Goal: Task Accomplishment & Management: Use online tool/utility

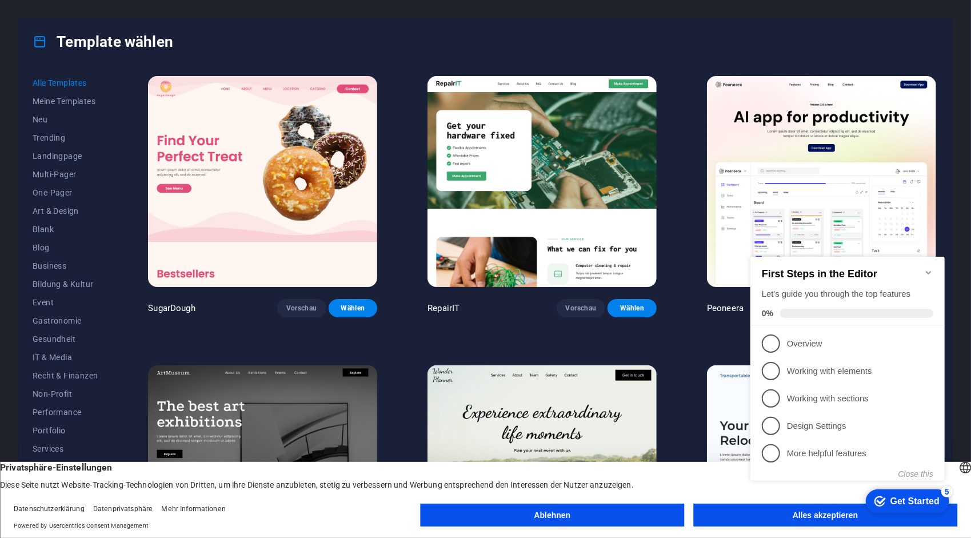
click at [929, 270] on icon "Minimize checklist" at bounding box center [928, 271] width 5 height 3
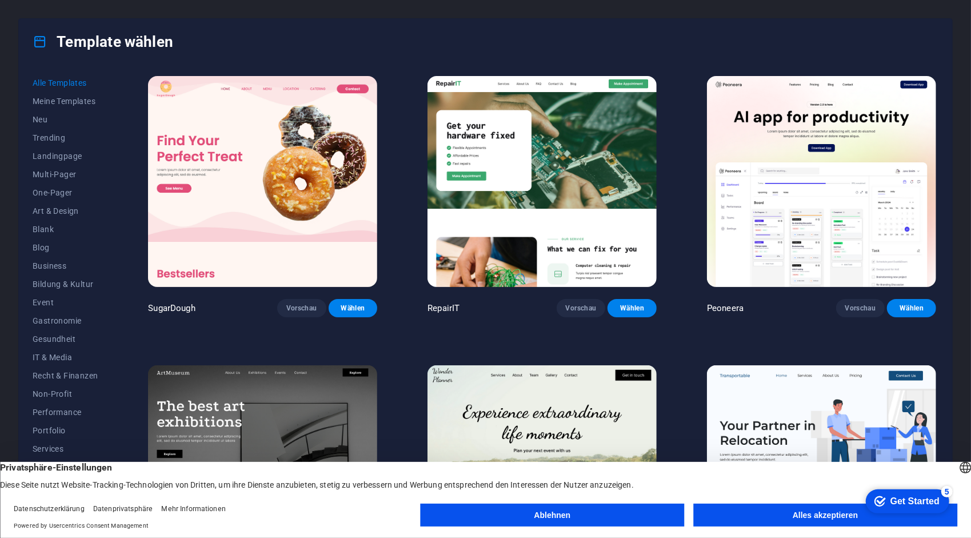
click at [786, 516] on button "Alles akzeptieren" at bounding box center [826, 515] width 264 height 23
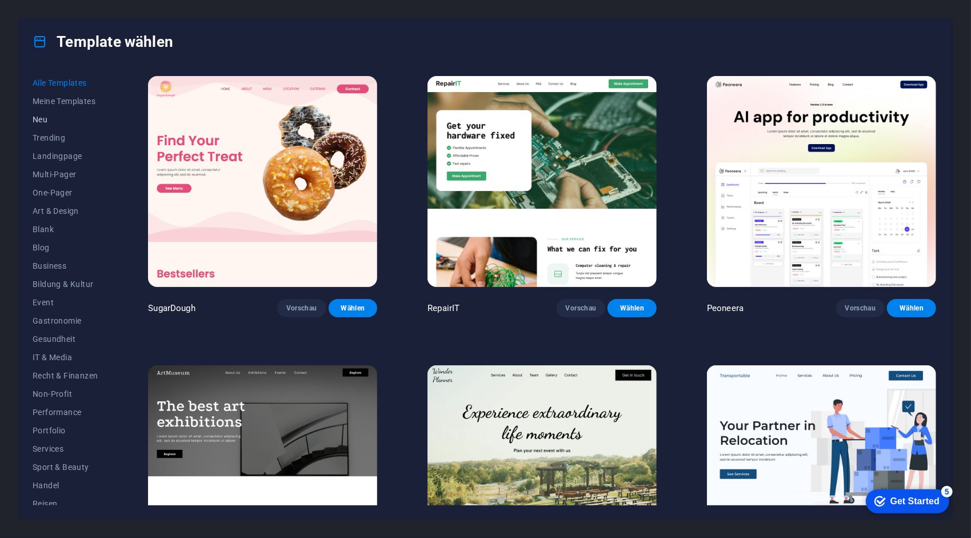
click at [52, 118] on span "Neu" at bounding box center [65, 119] width 65 height 9
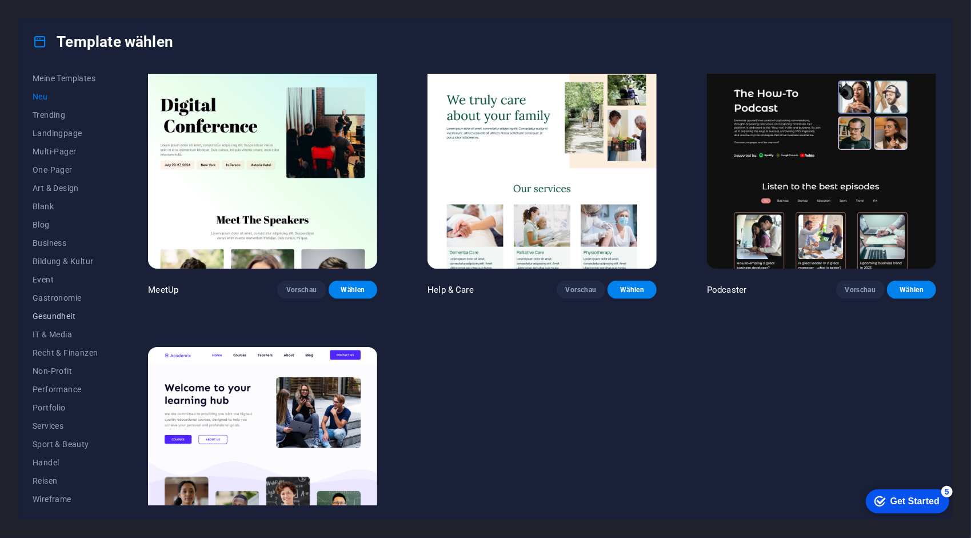
scroll to position [23, 0]
click at [53, 421] on span "Services" at bounding box center [65, 425] width 65 height 9
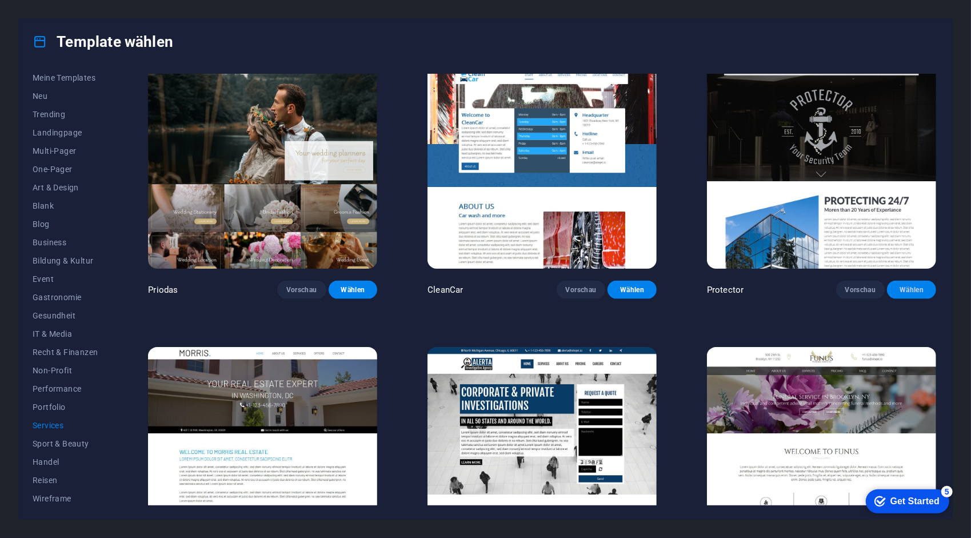
click at [910, 281] on button "Wählen" at bounding box center [911, 290] width 49 height 18
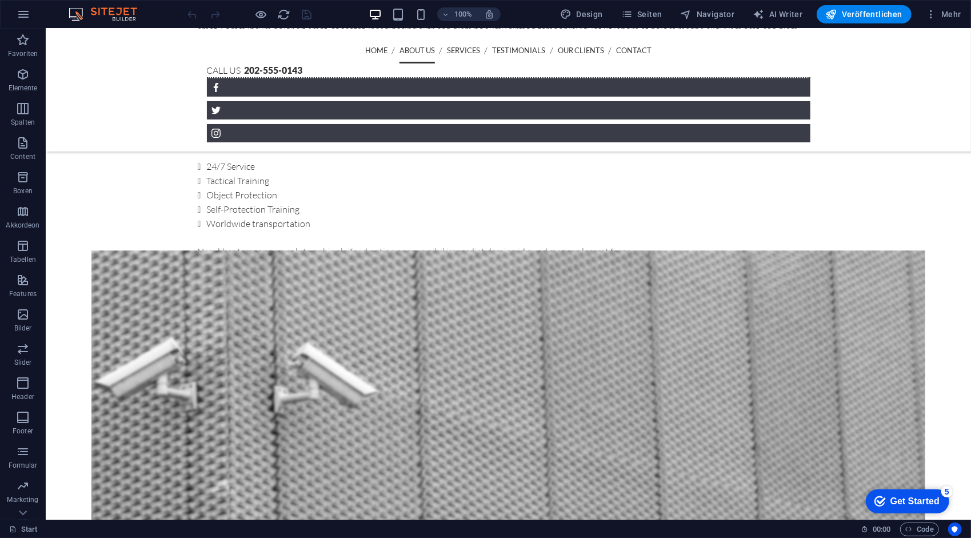
scroll to position [707, 0]
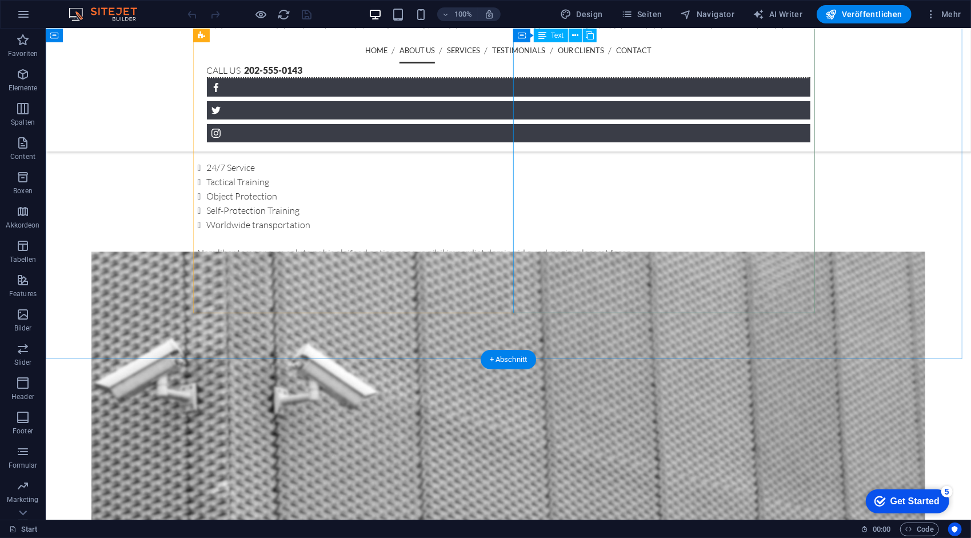
click at [614, 259] on div "Lorem ipsum dolor sit amet, consetetur sadipscing elitr, sed diam nonumy eirmod…" at bounding box center [508, 127] width 622 height 264
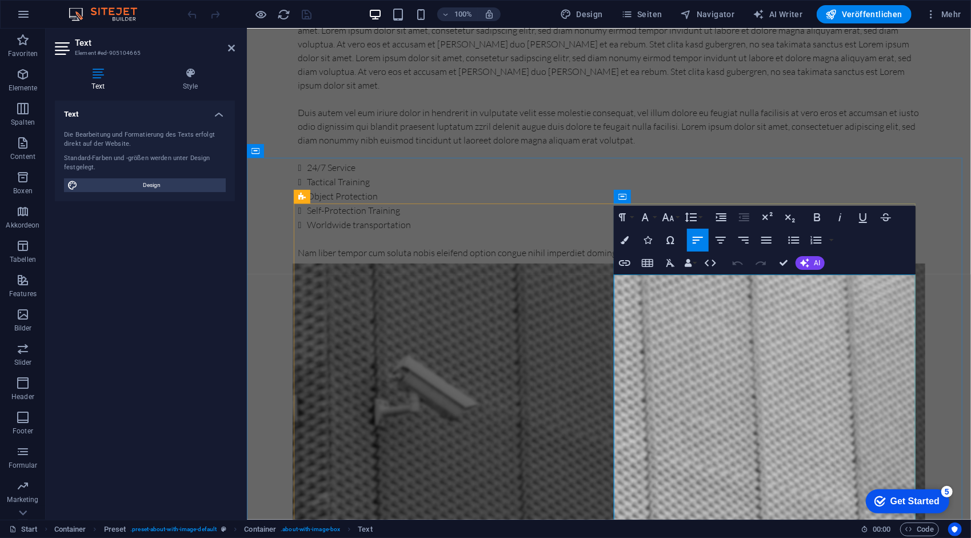
scroll to position [362, 0]
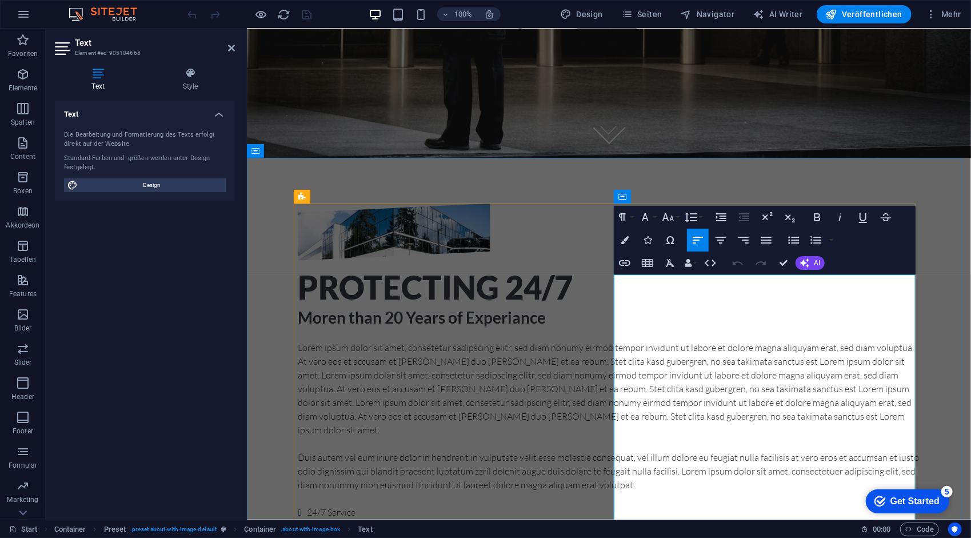
click at [695, 364] on p "Lorem ipsum dolor sit amet, consetetur sadipscing elitr, sed diam nonumy eirmod…" at bounding box center [609, 388] width 622 height 96
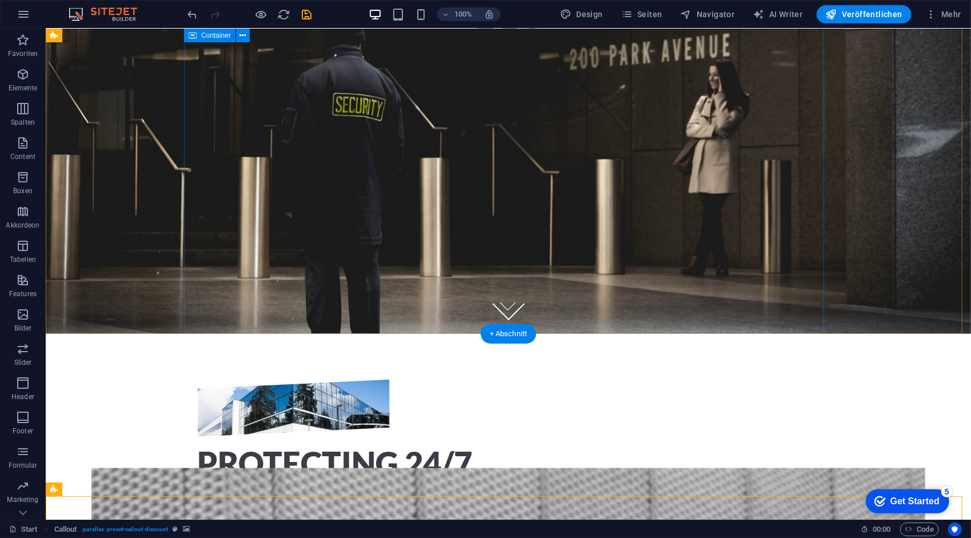
scroll to position [110, 0]
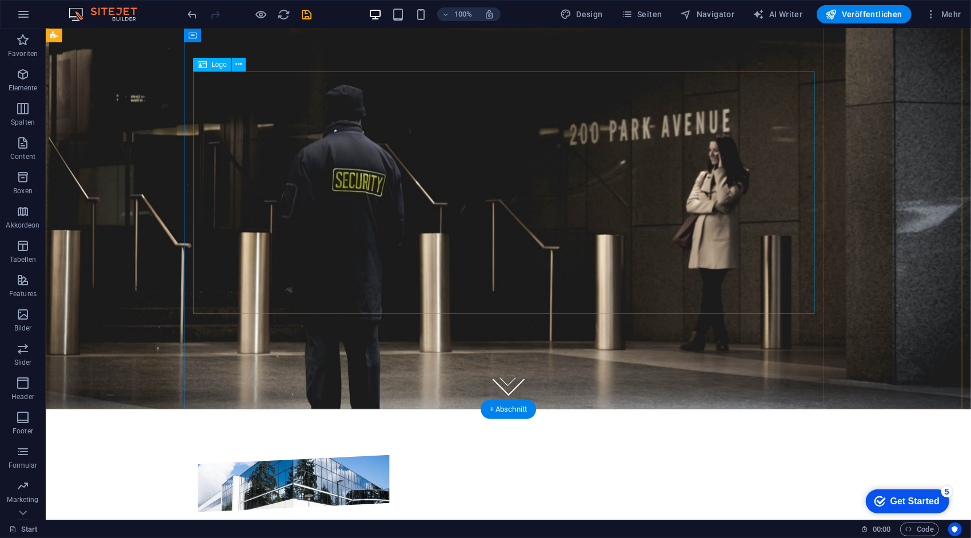
click at [515, 182] on div at bounding box center [508, 221] width 622 height 242
click at [556, 261] on div at bounding box center [508, 221] width 622 height 242
select select "px"
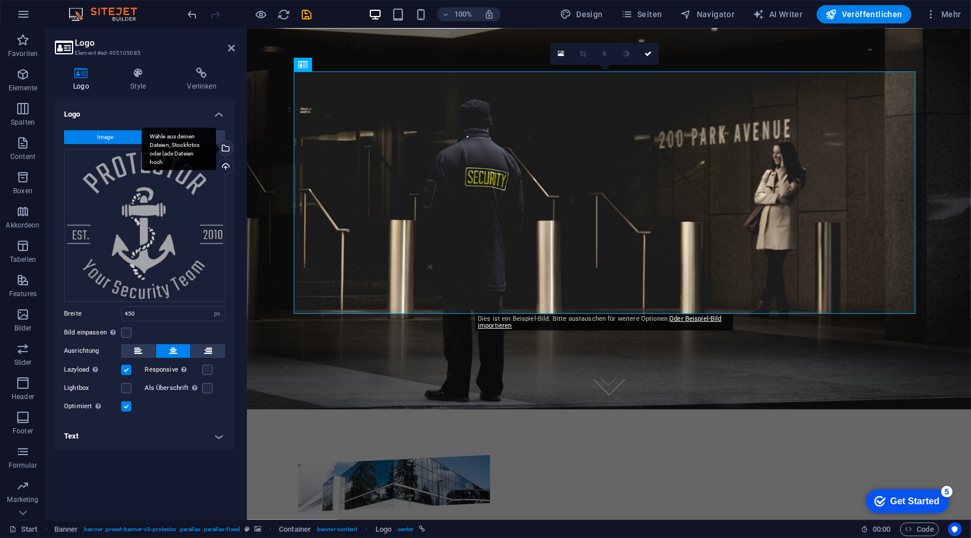
click at [226, 146] on div "Wähle aus deinen Dateien, Stockfotos oder lade Dateien hoch" at bounding box center [224, 149] width 17 height 17
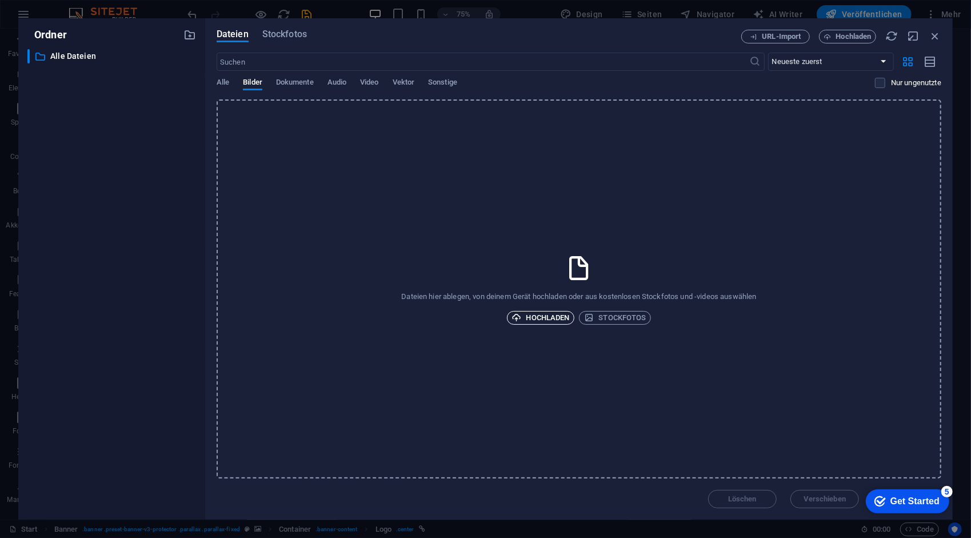
click at [537, 315] on span "Hochladen" at bounding box center [541, 318] width 58 height 14
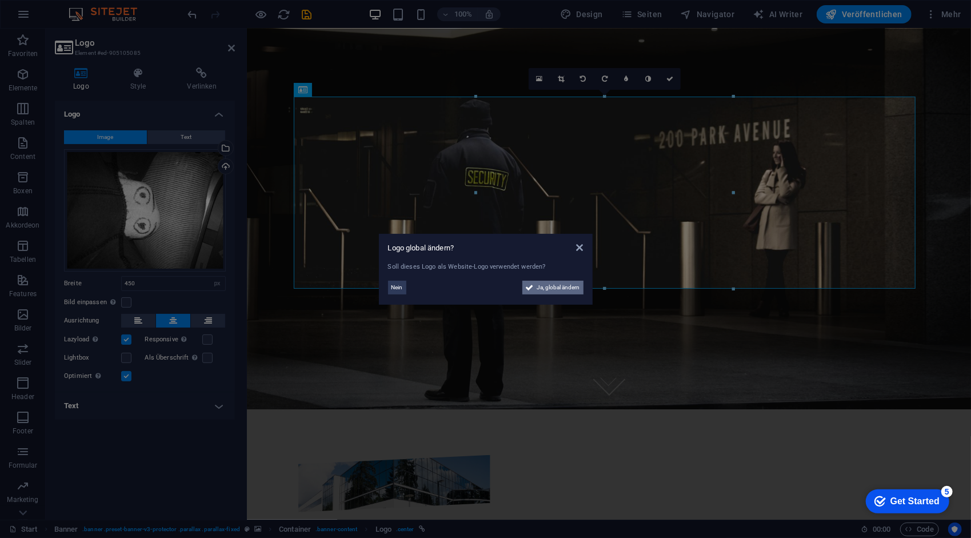
click at [551, 287] on span "Ja, global ändern" at bounding box center [558, 288] width 43 height 14
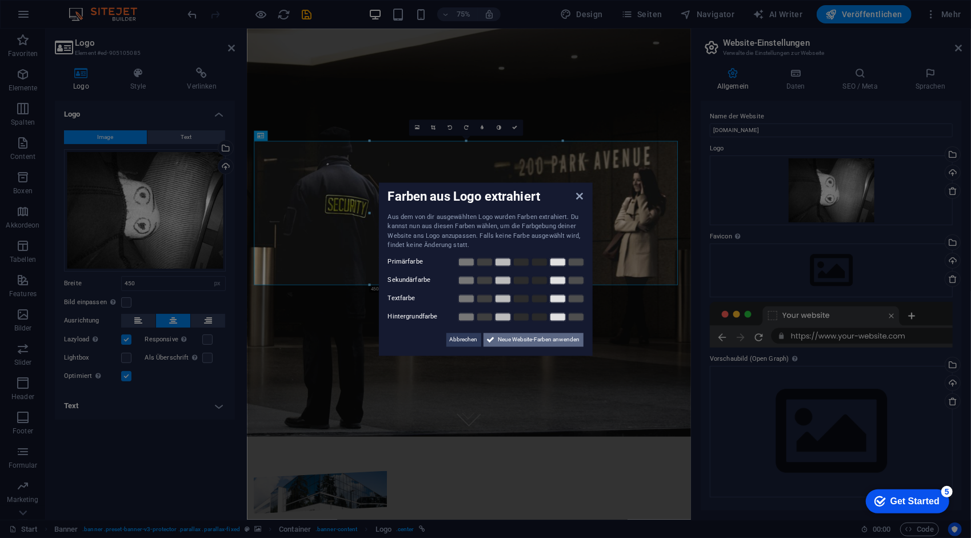
click at [518, 340] on span "Neue Website-Farben anwenden" at bounding box center [540, 340] width 82 height 14
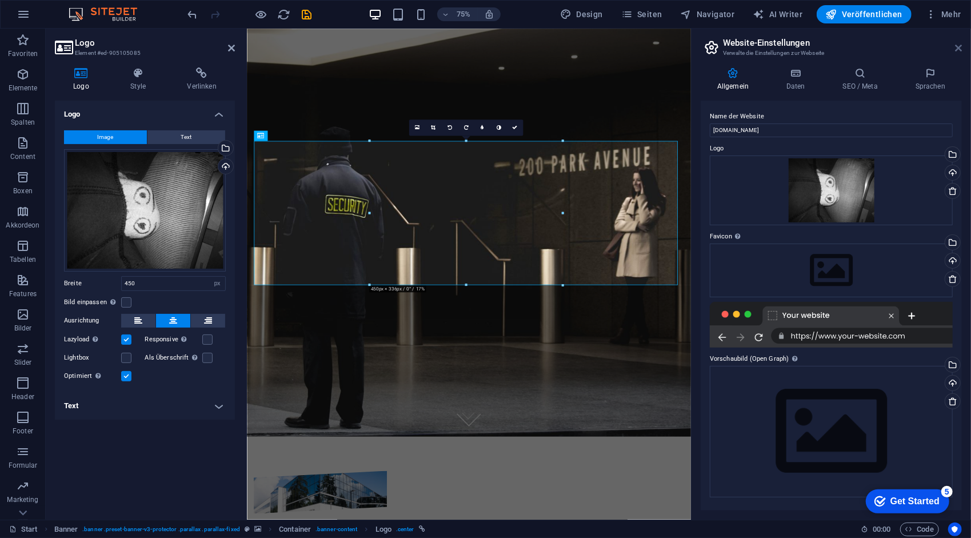
click at [960, 46] on icon at bounding box center [958, 47] width 7 height 9
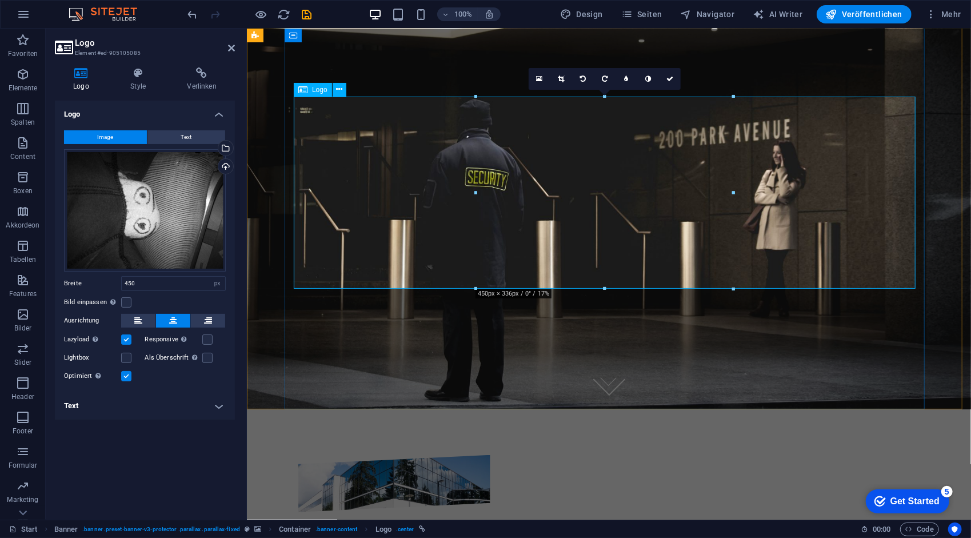
click at [615, 211] on div at bounding box center [609, 196] width 622 height 192
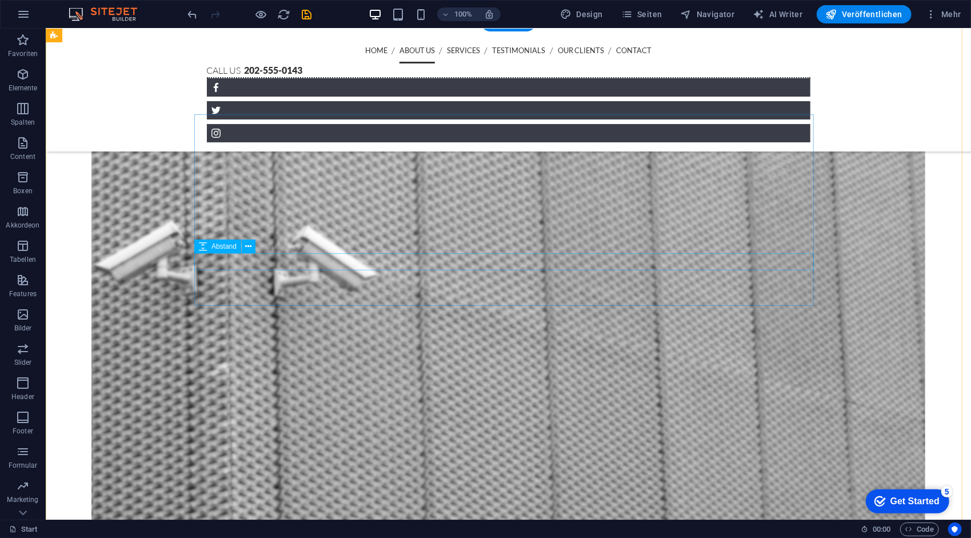
scroll to position [659, 0]
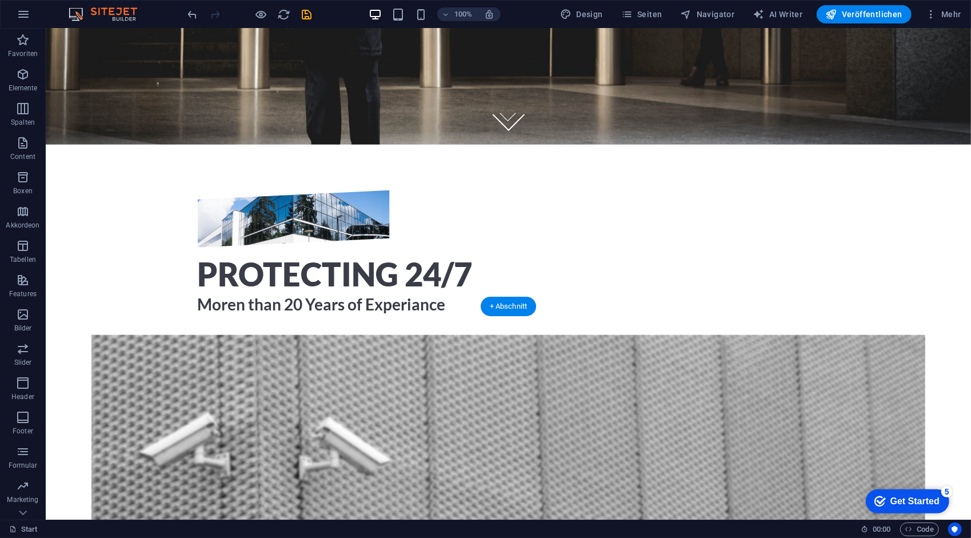
scroll to position [372, 0]
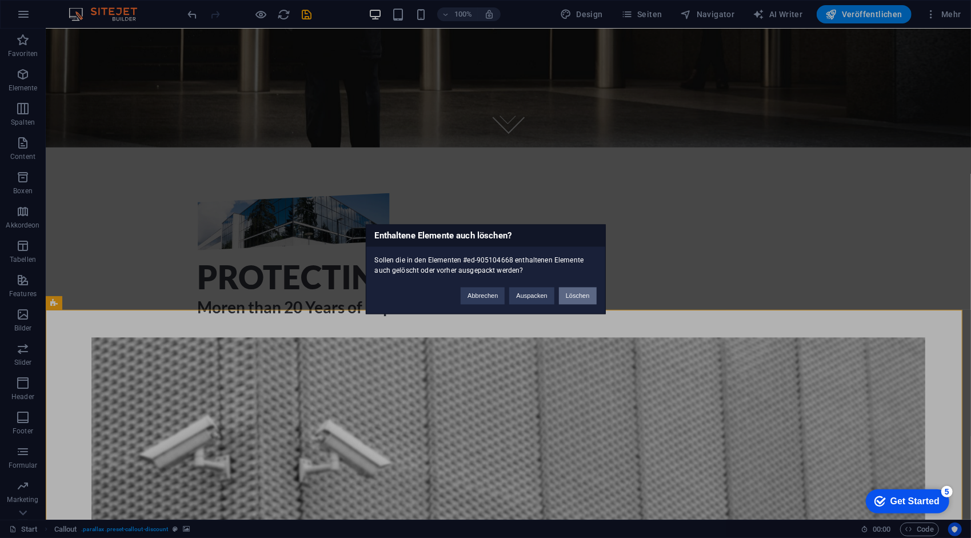
click at [574, 294] on button "Löschen" at bounding box center [578, 295] width 38 height 17
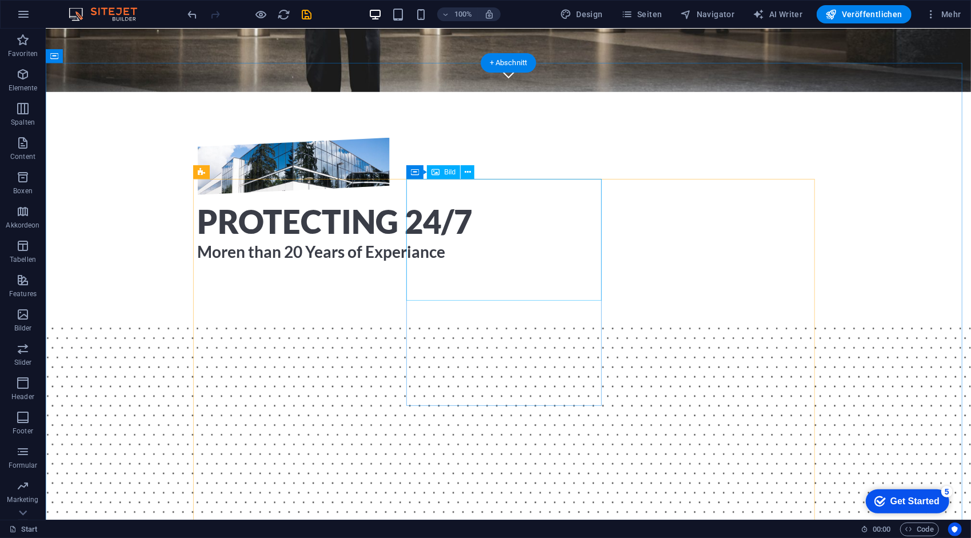
scroll to position [0, 0]
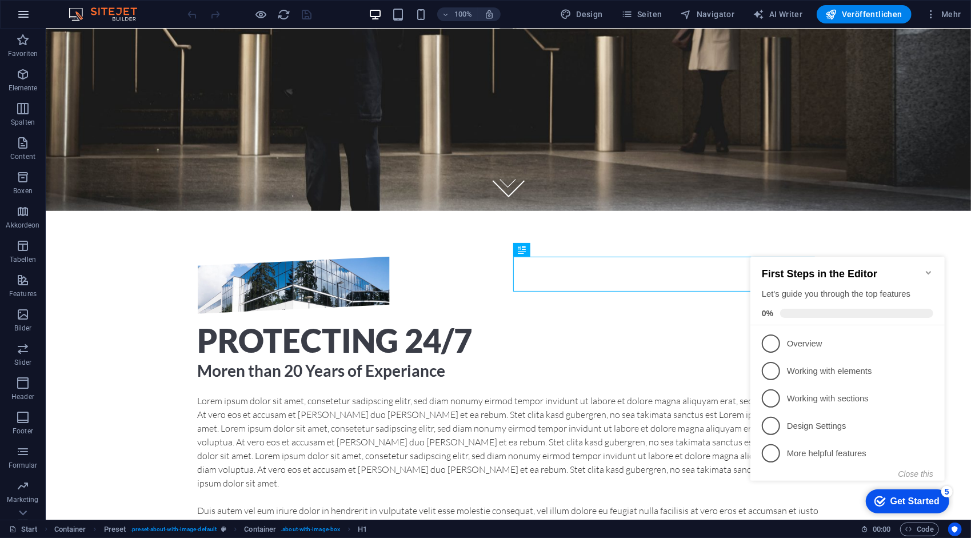
click at [25, 15] on icon "button" at bounding box center [24, 14] width 14 height 14
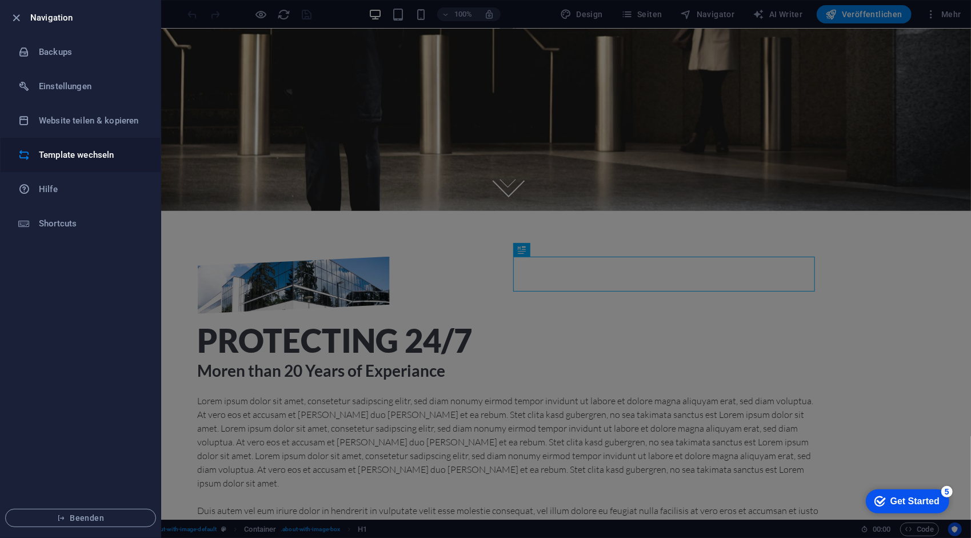
click at [71, 151] on h6 "Template wechseln" at bounding box center [92, 155] width 106 height 14
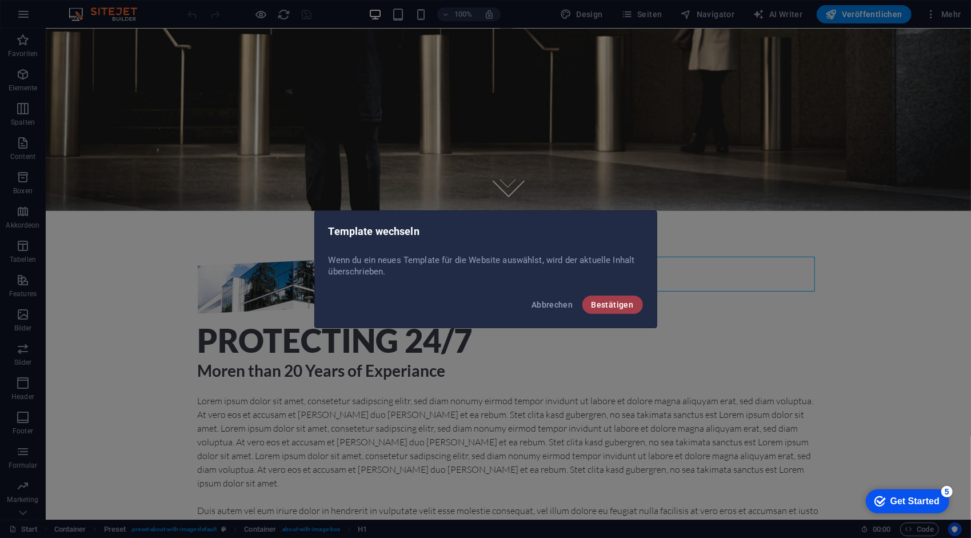
click at [627, 300] on span "Bestätigen" at bounding box center [613, 304] width 42 height 9
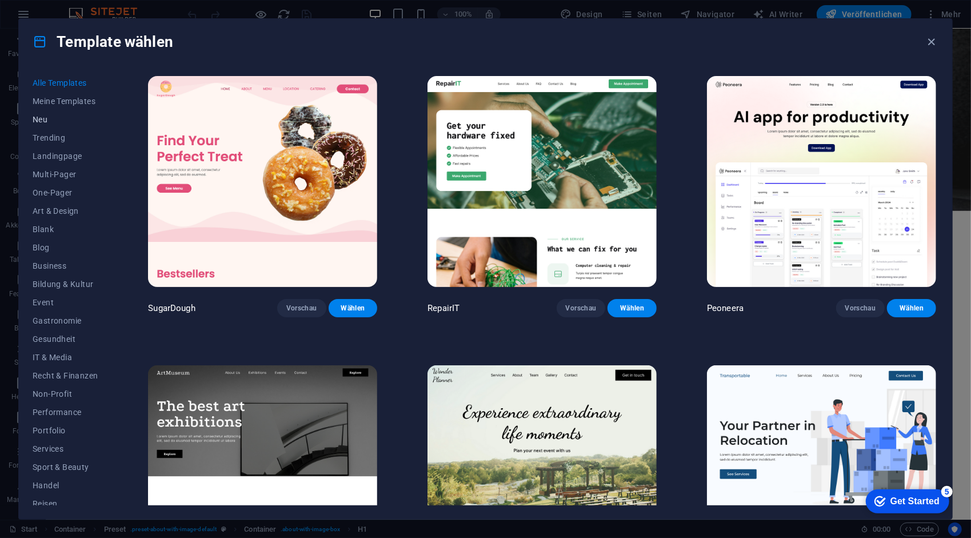
click at [39, 119] on span "Neu" at bounding box center [65, 119] width 65 height 9
click at [43, 118] on span "Neu" at bounding box center [65, 119] width 65 height 9
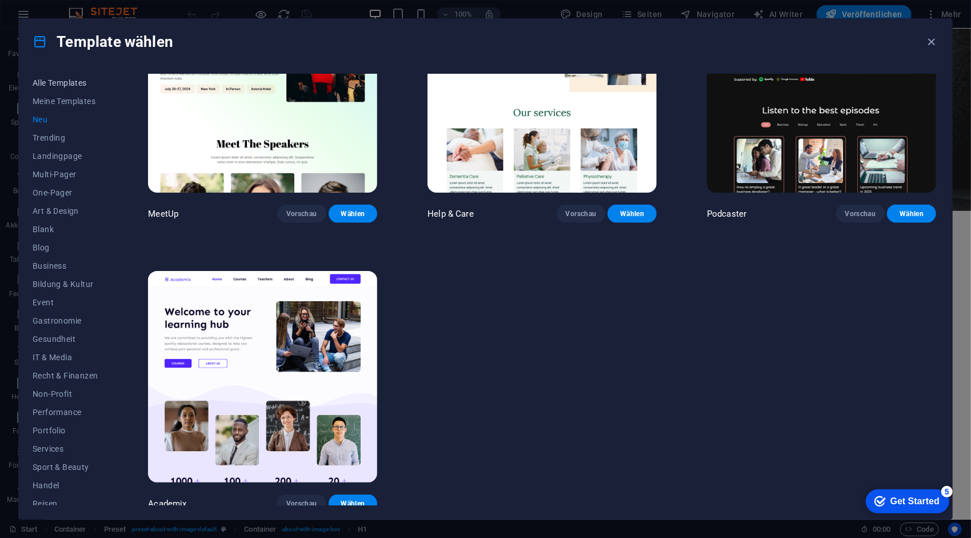
click at [62, 86] on span "Alle Templates" at bounding box center [65, 82] width 65 height 9
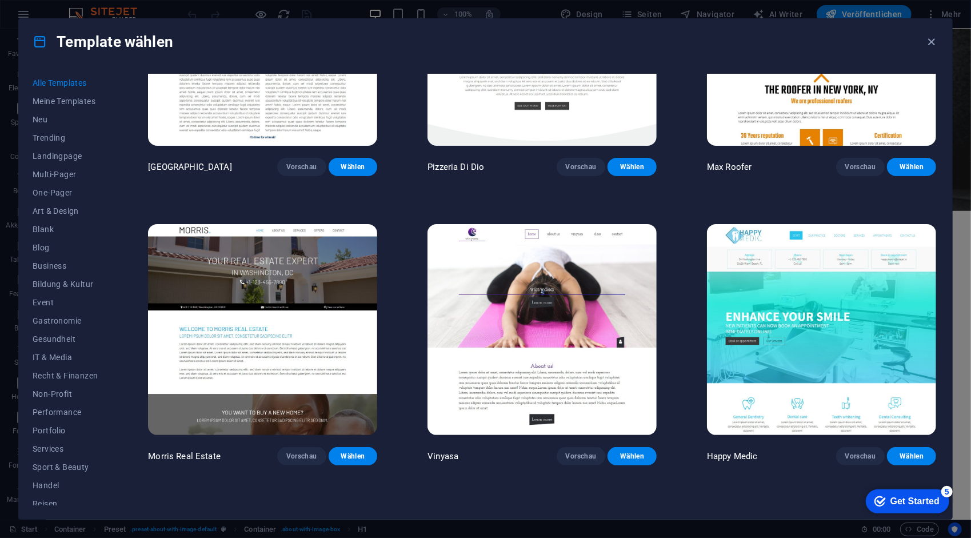
scroll to position [5708, 0]
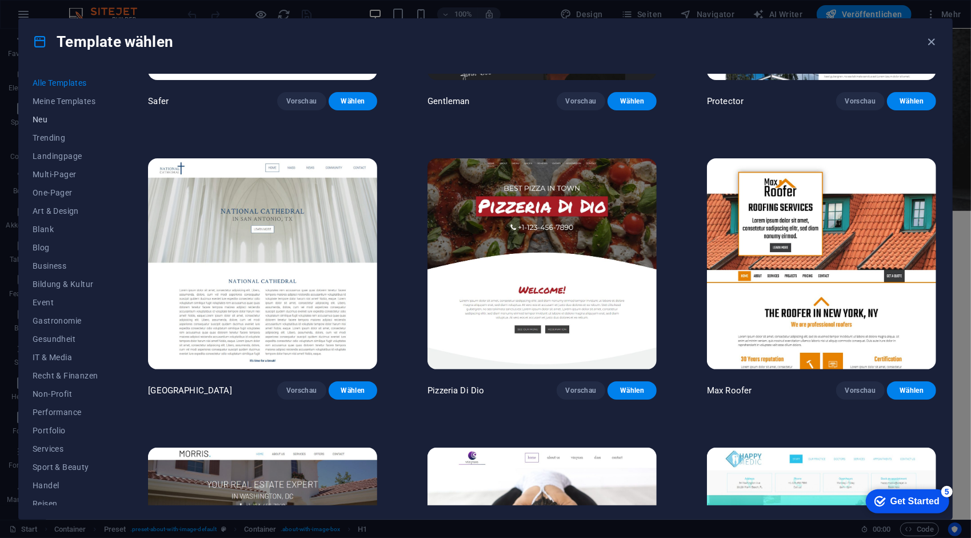
click at [44, 115] on span "Neu" at bounding box center [65, 119] width 65 height 9
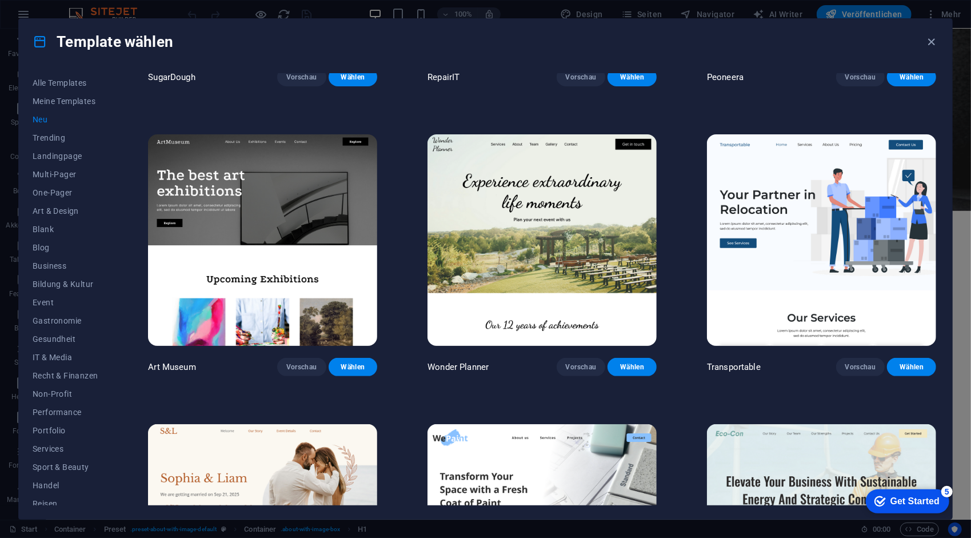
scroll to position [0, 0]
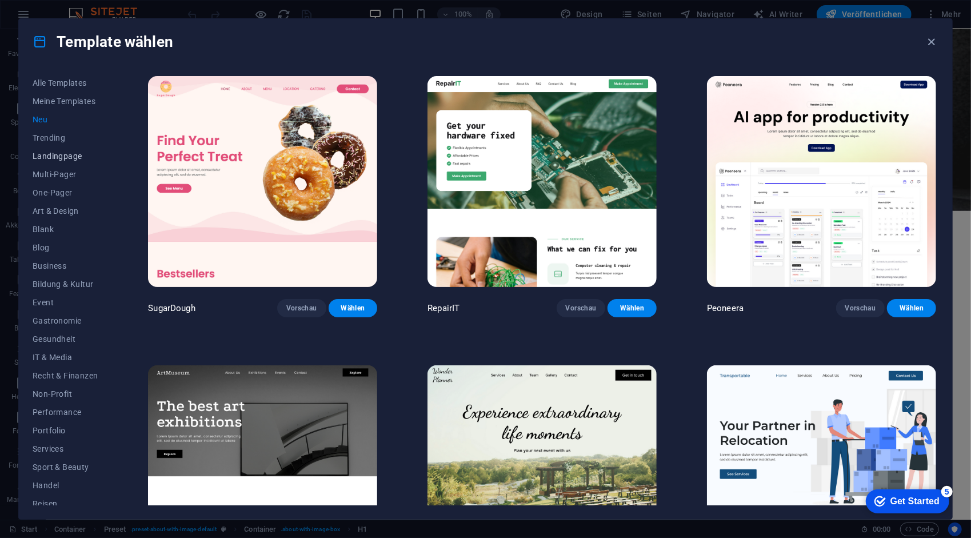
click at [71, 153] on span "Landingpage" at bounding box center [65, 156] width 65 height 9
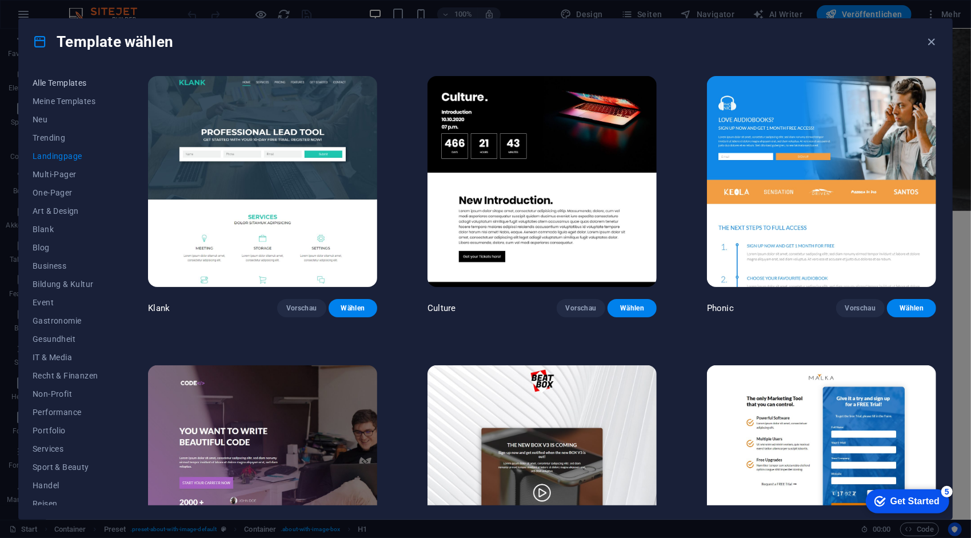
click at [63, 83] on span "Alle Templates" at bounding box center [65, 82] width 65 height 9
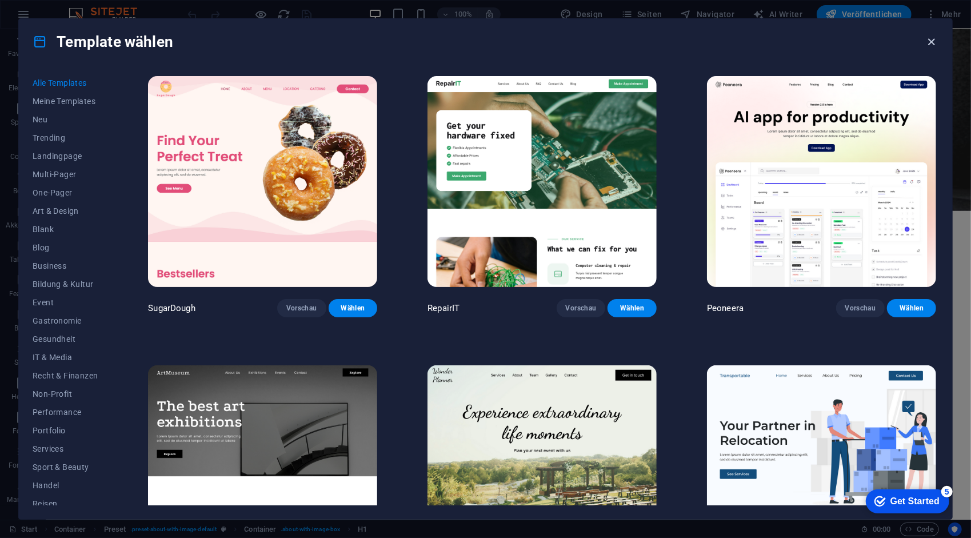
click at [933, 39] on icon "button" at bounding box center [932, 41] width 13 height 13
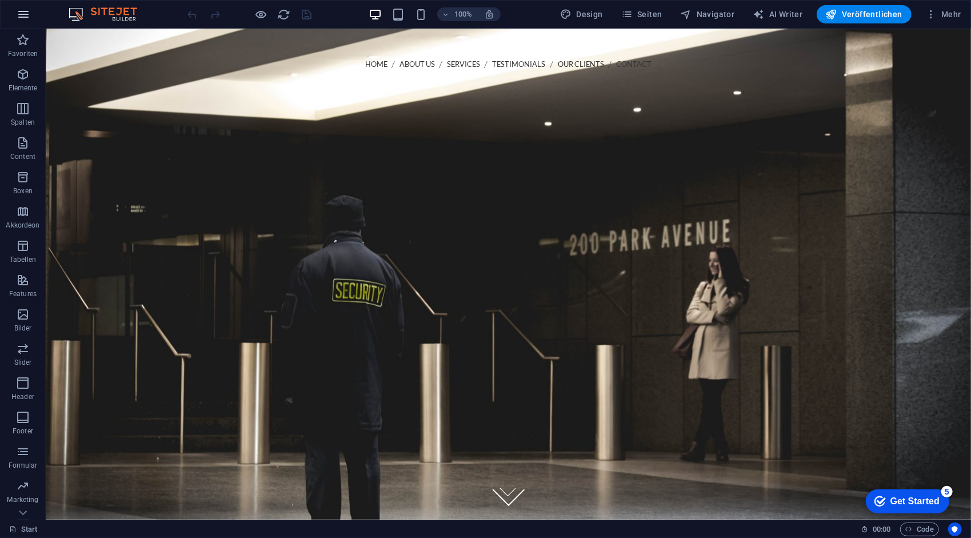
click at [23, 13] on icon "button" at bounding box center [24, 14] width 14 height 14
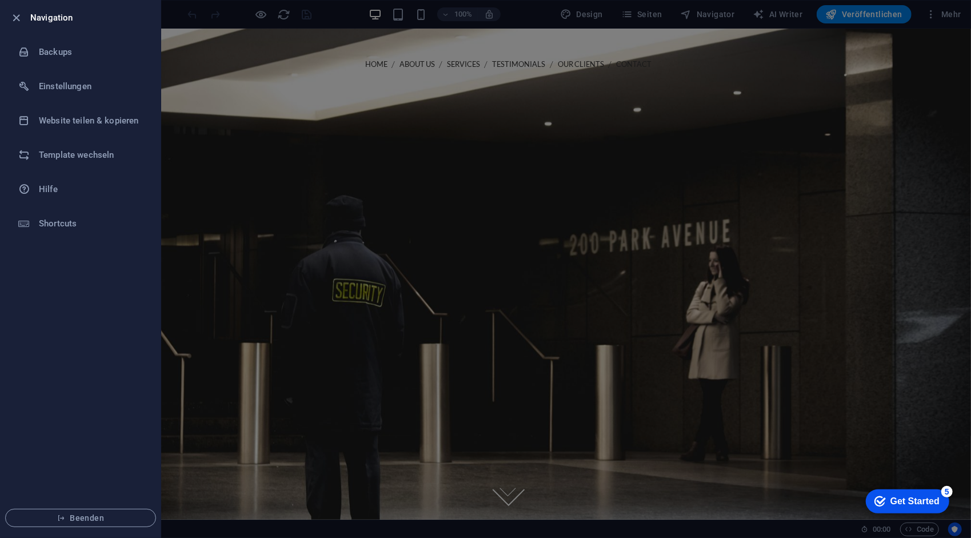
click at [220, 189] on div at bounding box center [485, 269] width 971 height 538
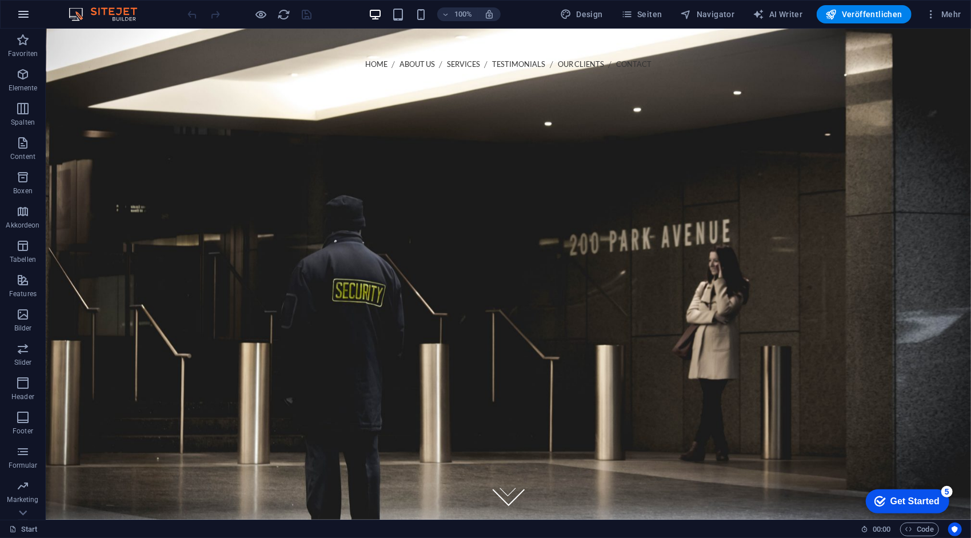
click at [27, 19] on icon "button" at bounding box center [24, 14] width 14 height 14
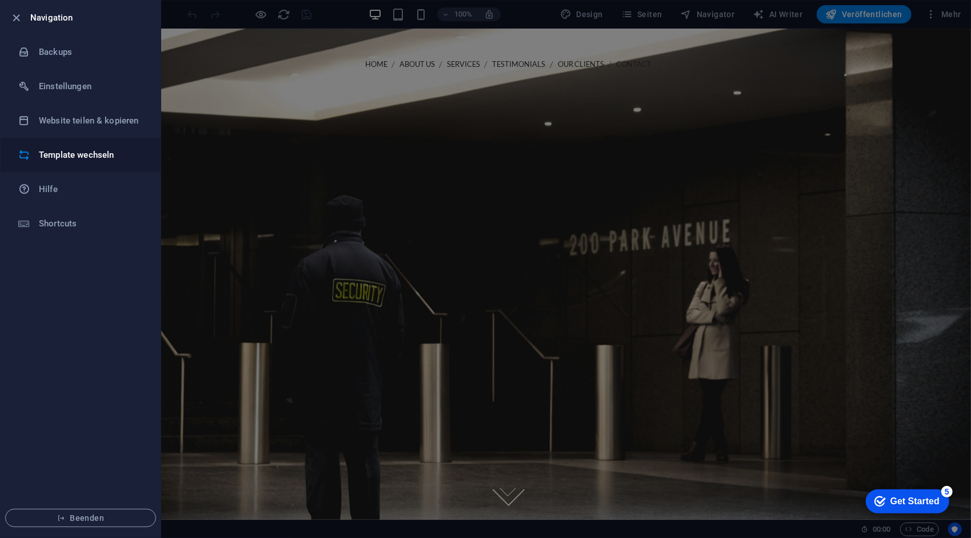
click at [83, 151] on h6 "Template wechseln" at bounding box center [92, 155] width 106 height 14
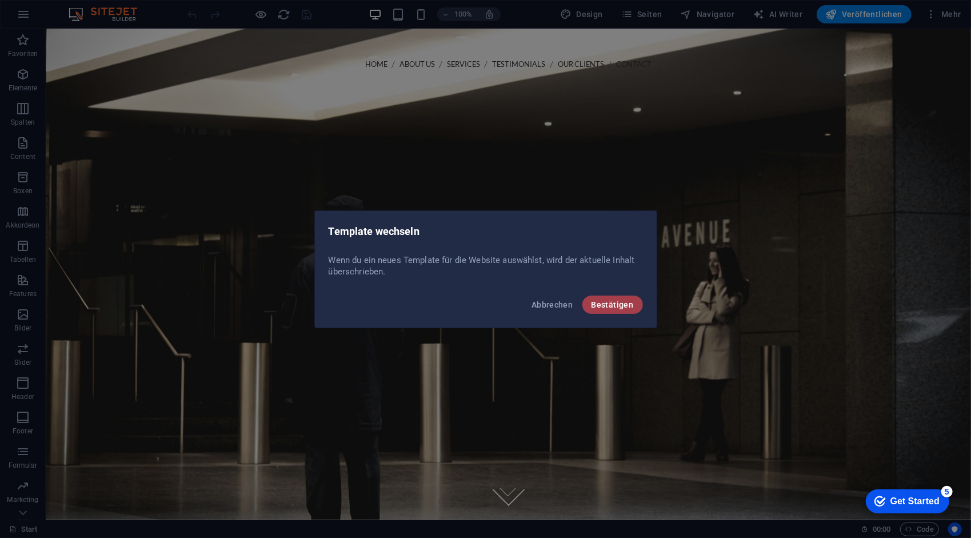
click at [601, 304] on span "Bestätigen" at bounding box center [613, 304] width 42 height 9
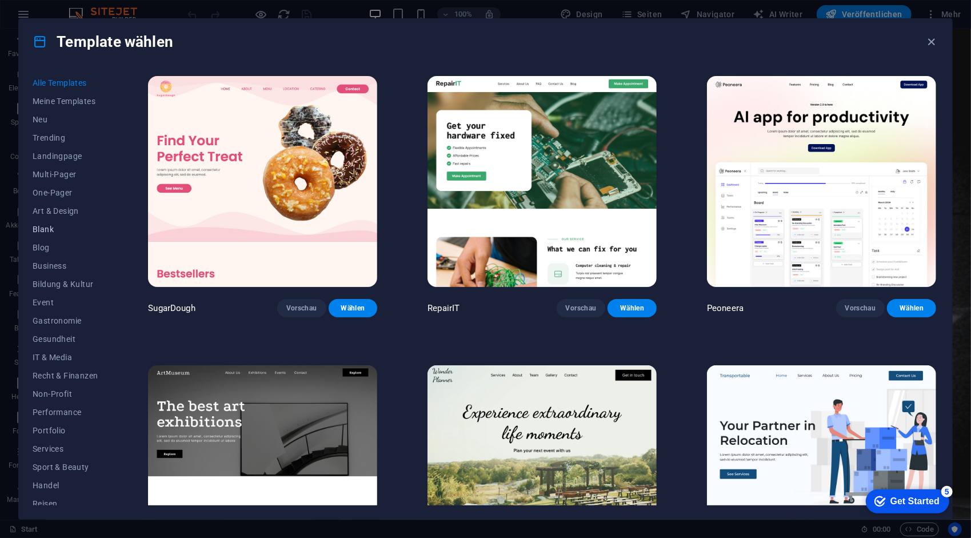
click at [47, 230] on span "Blank" at bounding box center [65, 229] width 65 height 9
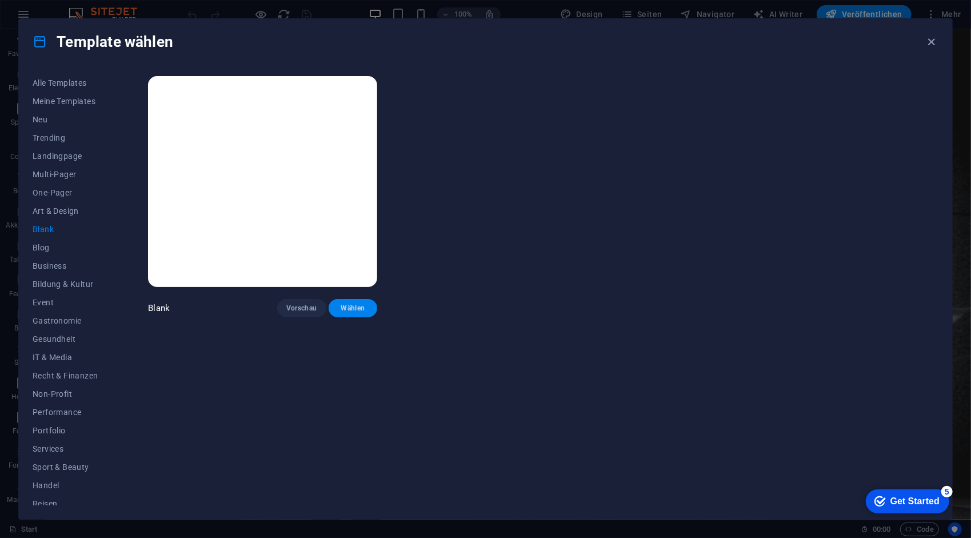
click at [353, 304] on span "Wählen" at bounding box center [353, 308] width 31 height 9
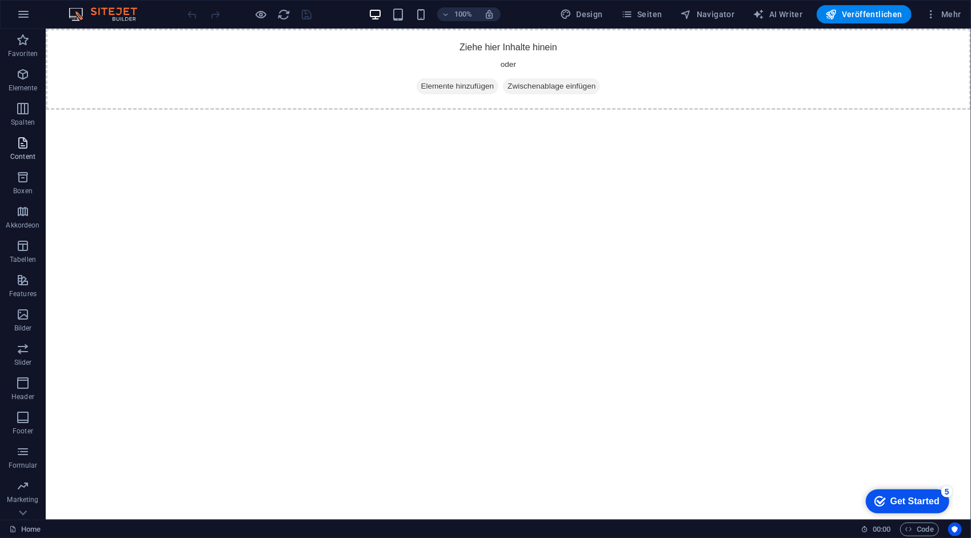
click at [22, 153] on p "Content" at bounding box center [22, 156] width 25 height 9
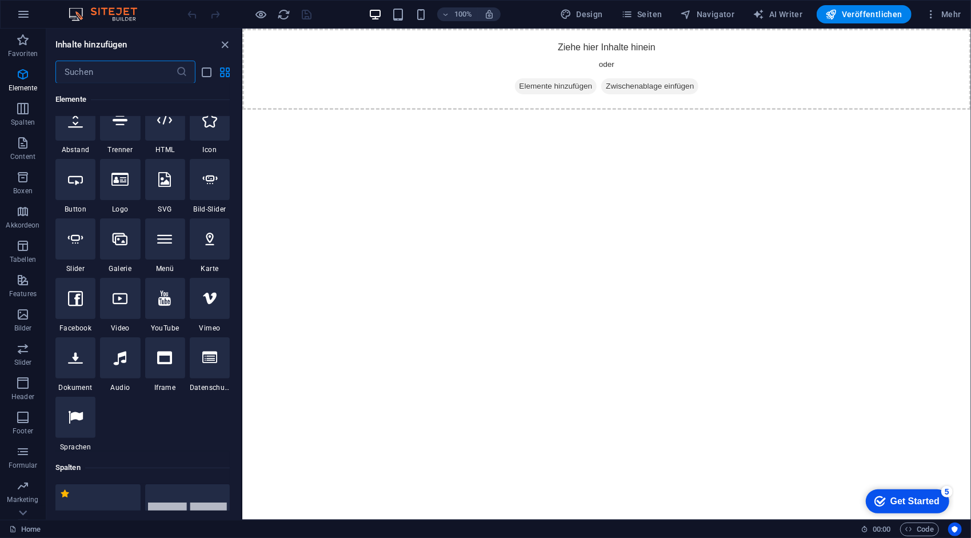
scroll to position [2001, 0]
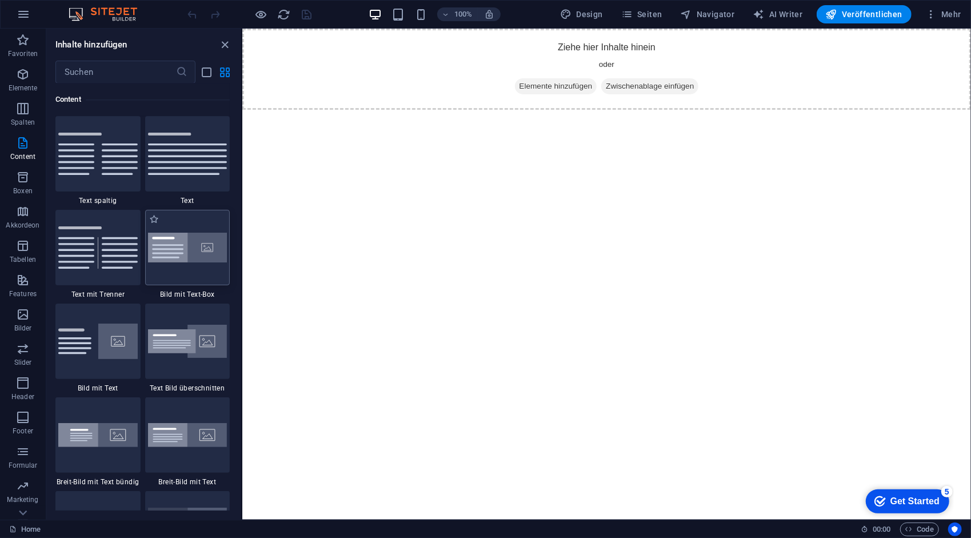
click at [203, 253] on img at bounding box center [187, 248] width 79 height 30
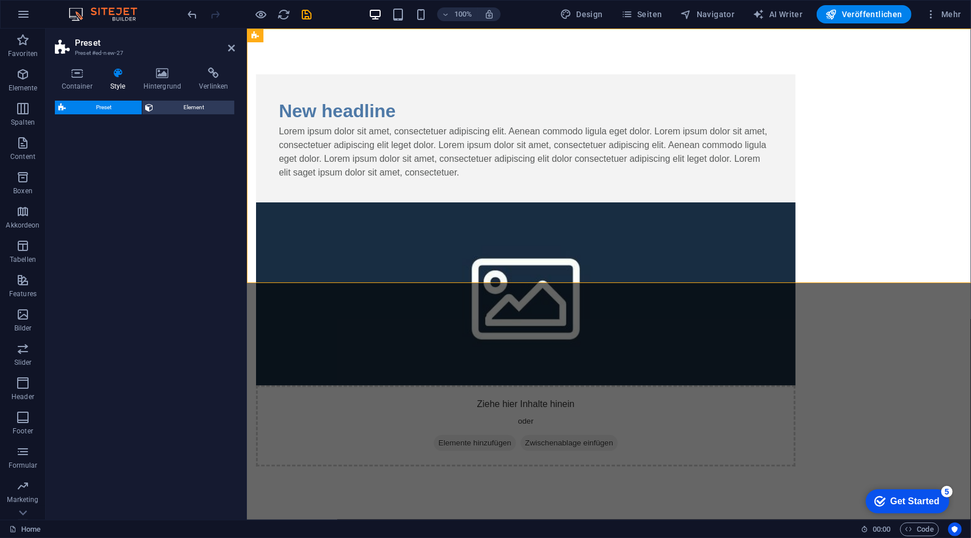
select select "rem"
select select "px"
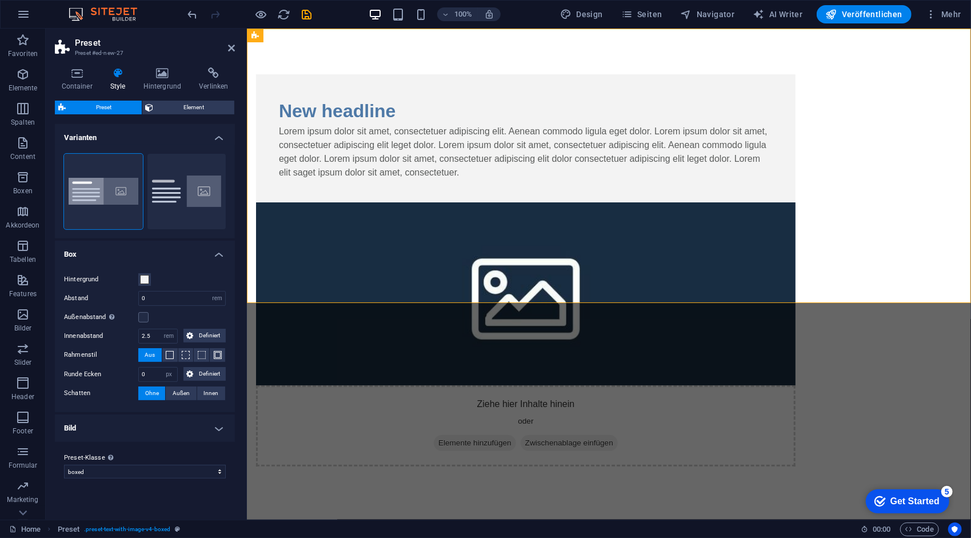
click at [727, 202] on figure at bounding box center [526, 293] width 540 height 183
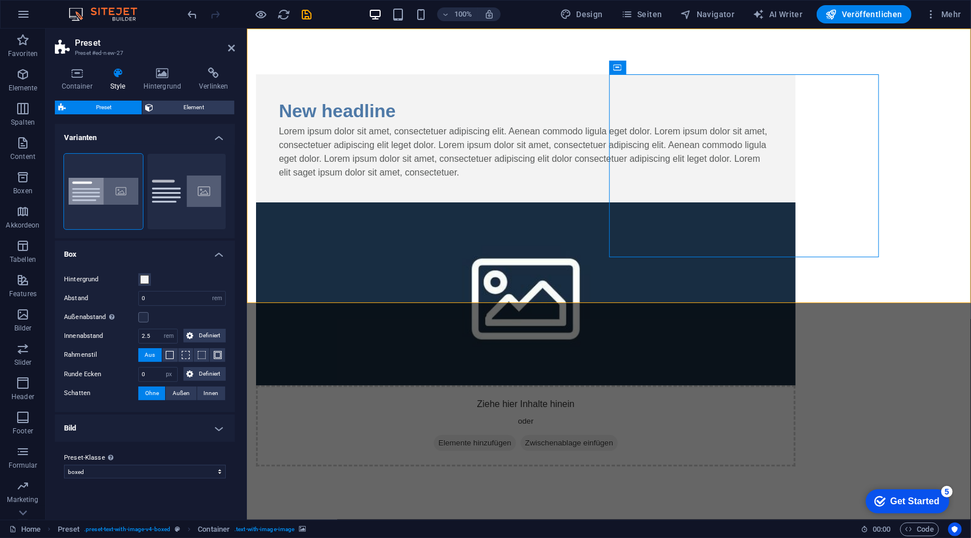
click at [697, 216] on figure at bounding box center [526, 293] width 540 height 183
click at [684, 65] on icon at bounding box center [683, 68] width 9 height 12
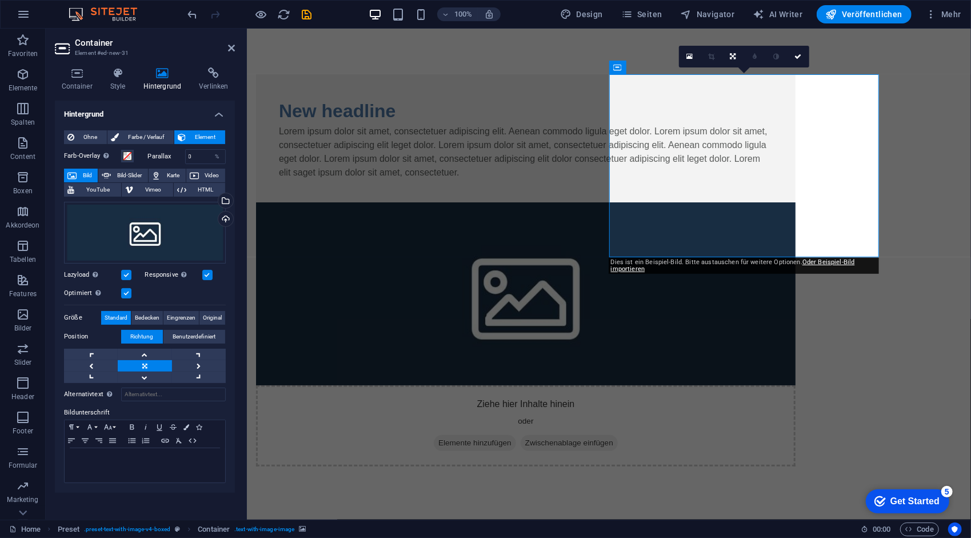
click at [721, 221] on figure at bounding box center [526, 293] width 540 height 183
click at [691, 58] on icon at bounding box center [690, 57] width 6 height 8
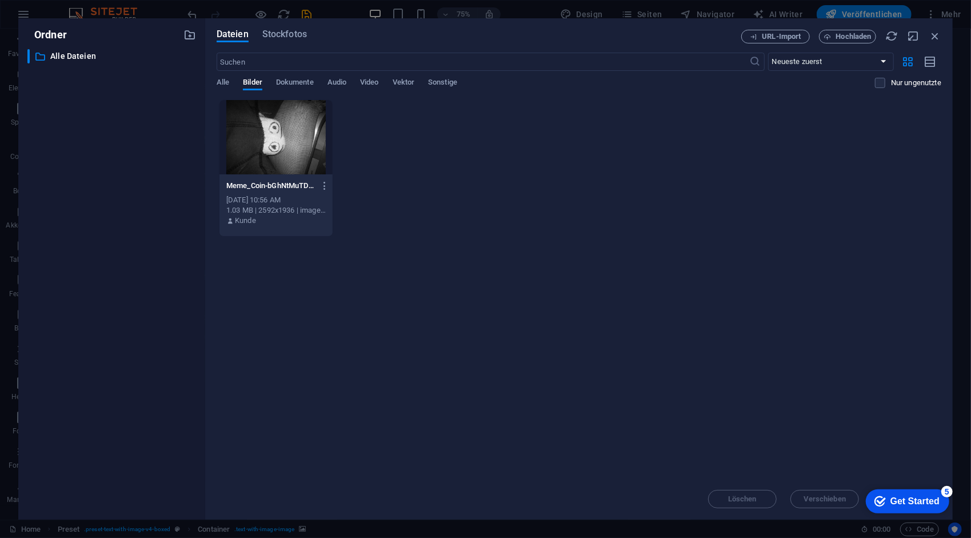
click at [288, 157] on div at bounding box center [276, 137] width 113 height 74
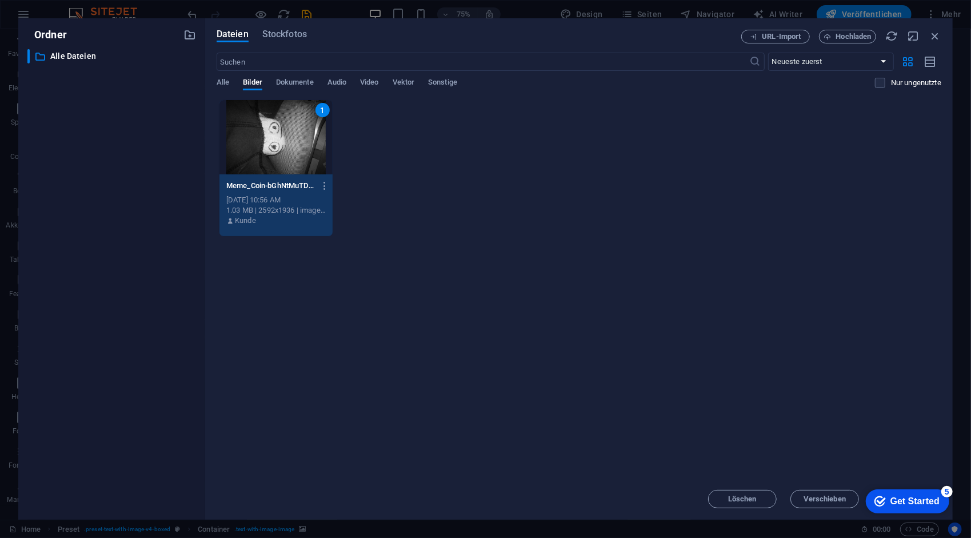
click at [913, 504] on div "Get Started" at bounding box center [914, 501] width 49 height 10
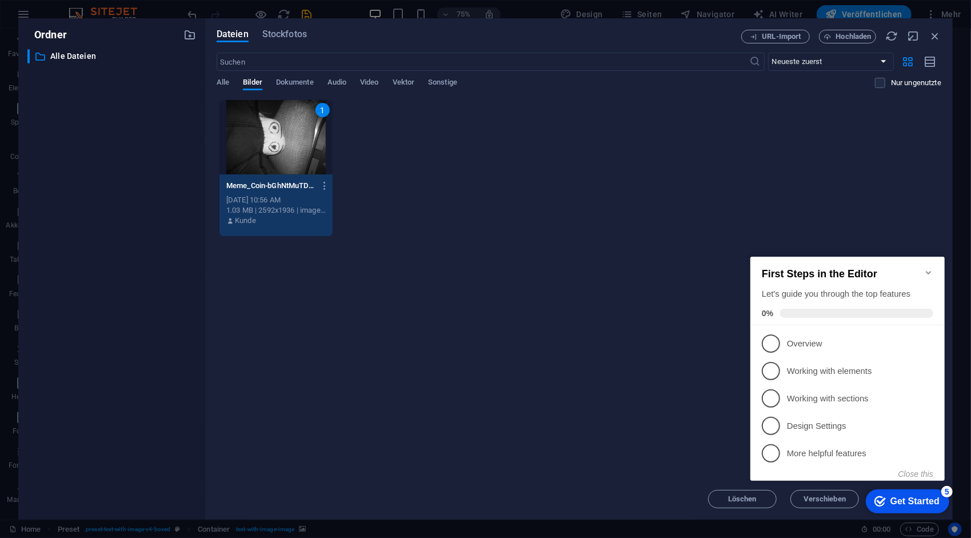
click at [677, 336] on div "Lege Dateien hier ab, um sie sofort hochzuladen 1 Meme_Coin-bGhNtMuTDhUxeWxbrJA…" at bounding box center [579, 288] width 725 height 379
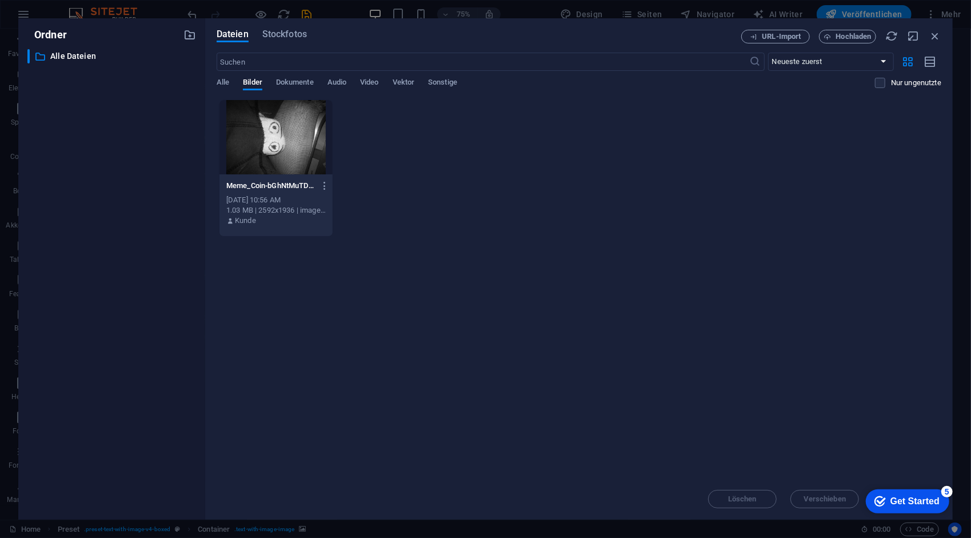
click at [282, 133] on div at bounding box center [276, 137] width 113 height 74
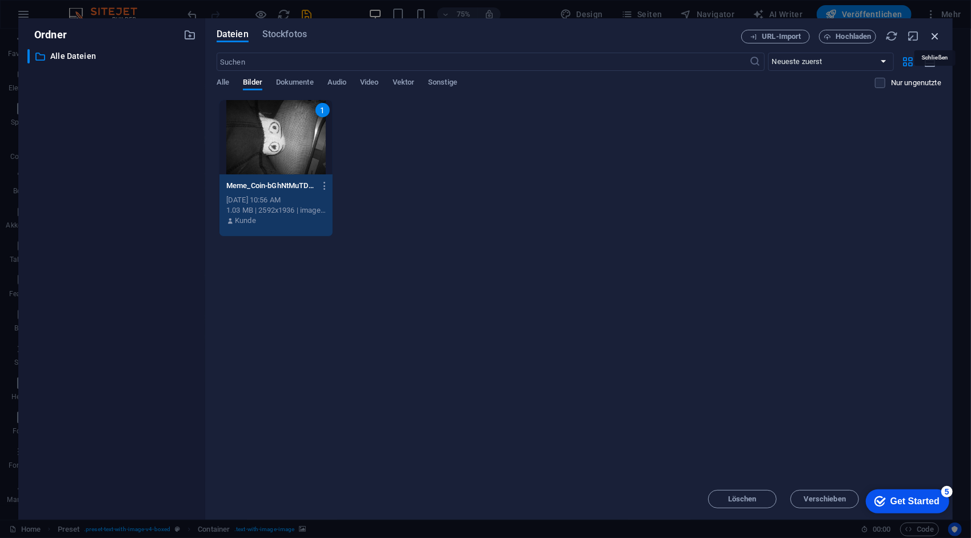
click at [936, 35] on icon "button" at bounding box center [935, 36] width 13 height 13
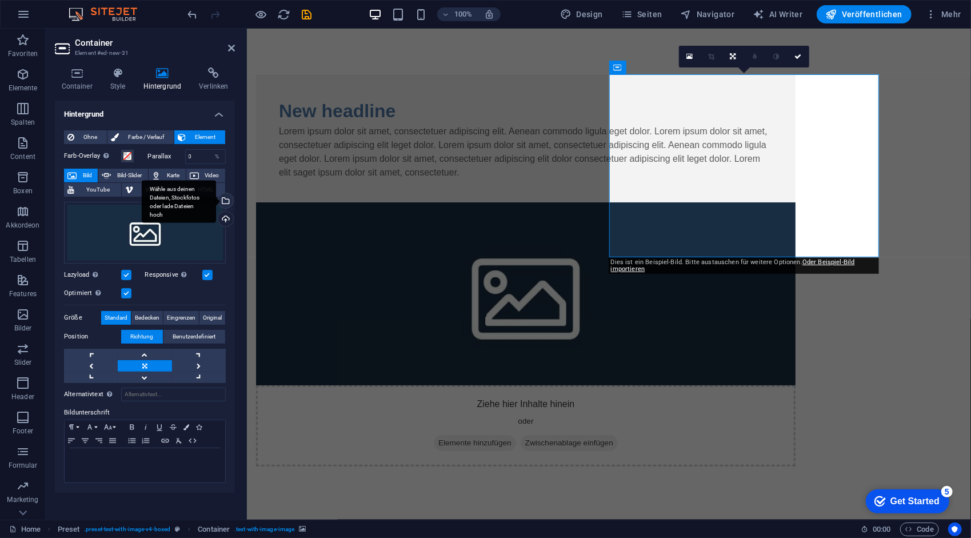
click at [216, 198] on div "Wähle aus deinen Dateien, Stockfotos oder lade Dateien hoch" at bounding box center [179, 201] width 74 height 43
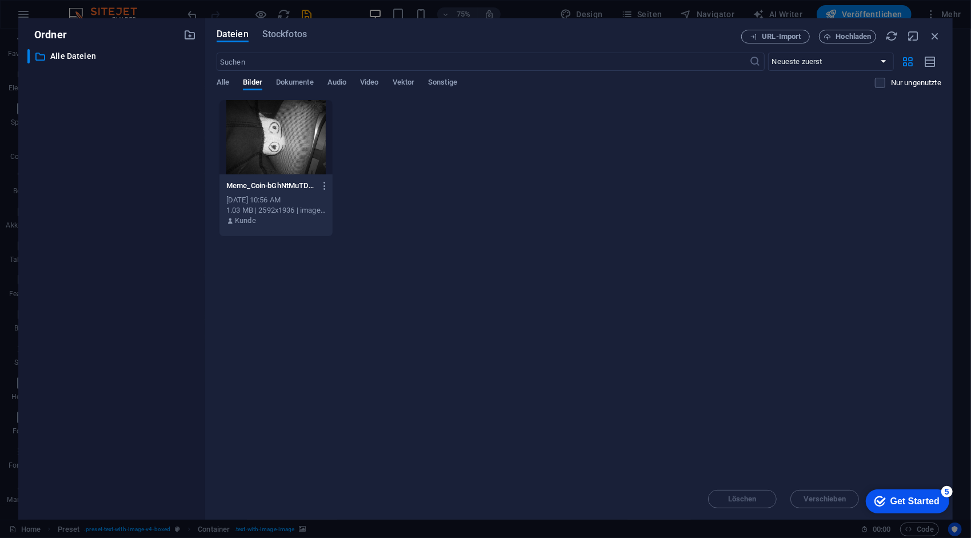
click at [246, 141] on div at bounding box center [276, 137] width 113 height 74
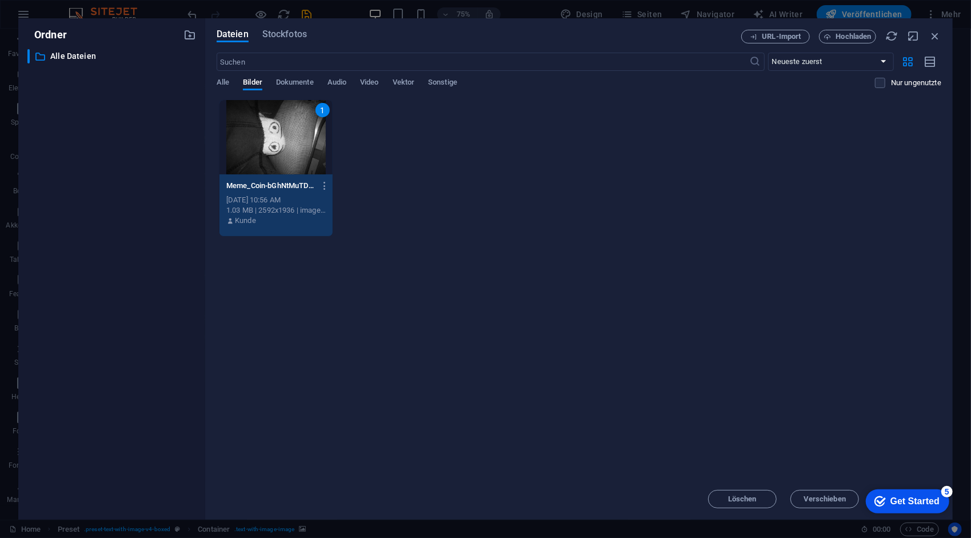
click at [708, 238] on div "Lege Dateien hier ab, um sie sofort hochzuladen 1 Meme_Coin-bGhNtMuTDhUxeWxbrJA…" at bounding box center [579, 288] width 725 height 379
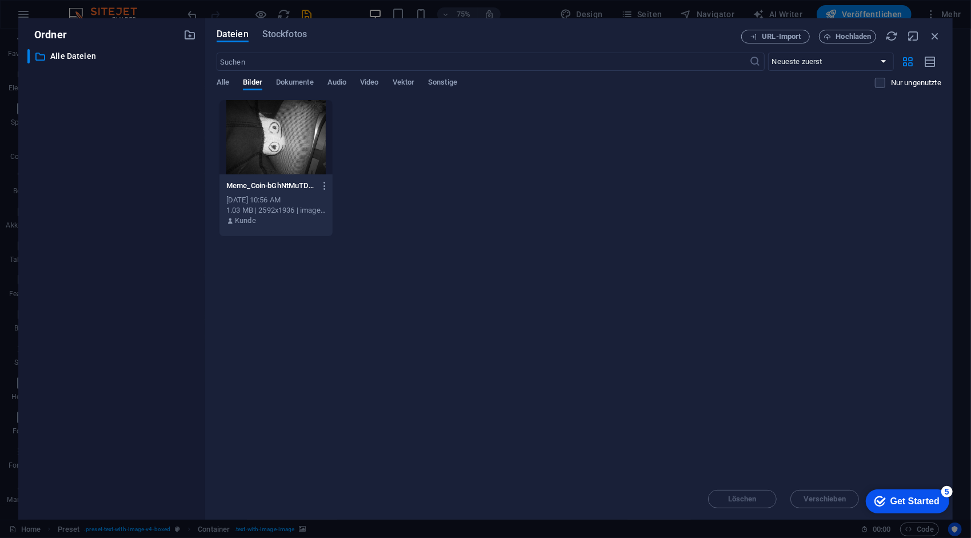
click at [276, 119] on div at bounding box center [276, 137] width 113 height 74
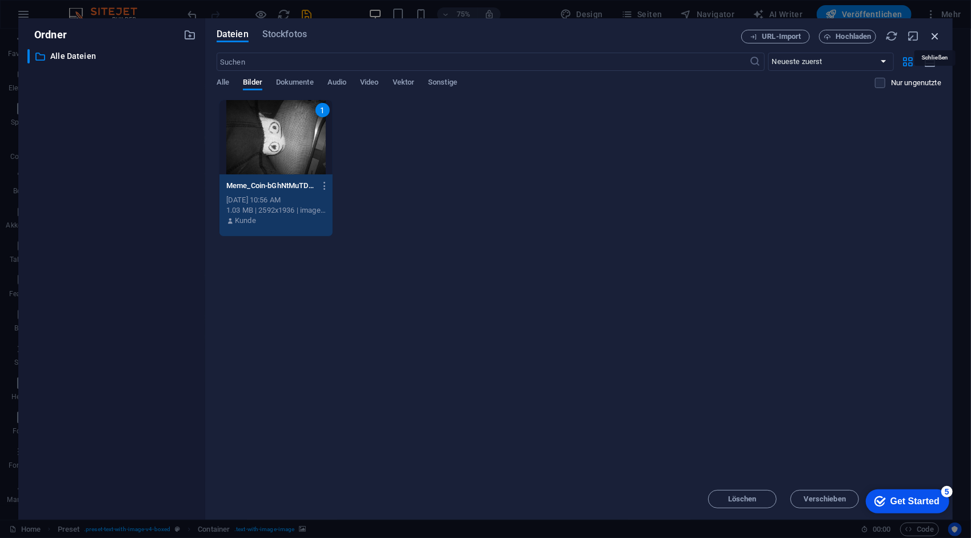
click at [939, 34] on icon "button" at bounding box center [935, 36] width 13 height 13
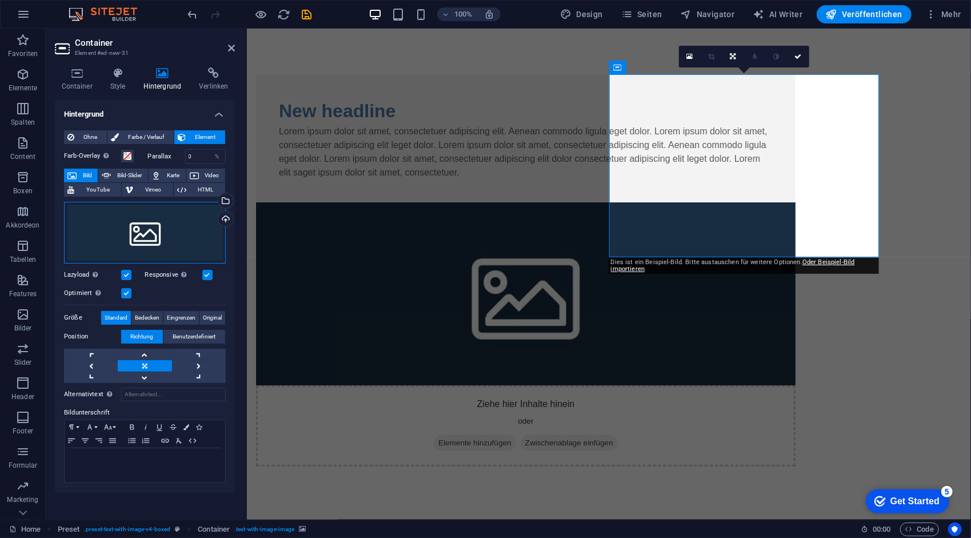
click at [149, 230] on div "Ziehe Dateien zum Hochladen hierher oder klicke hier, um aus Dateien oder koste…" at bounding box center [145, 233] width 162 height 62
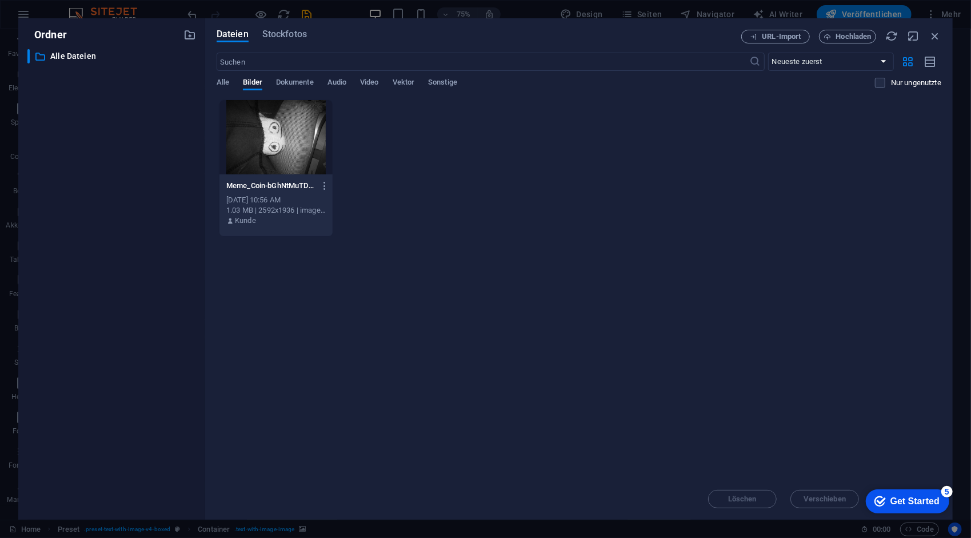
click at [297, 164] on div at bounding box center [276, 137] width 113 height 74
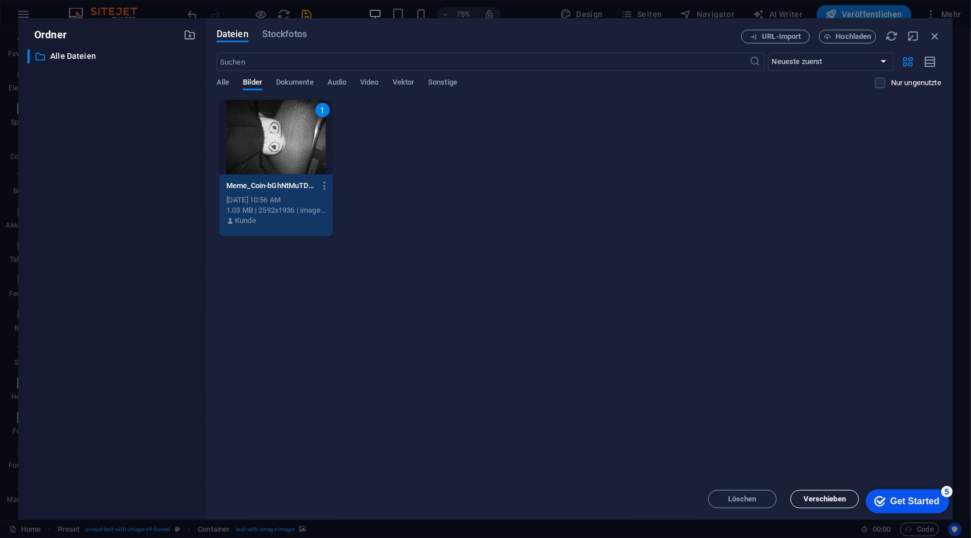
click at [826, 503] on span "Verschieben" at bounding box center [825, 499] width 42 height 7
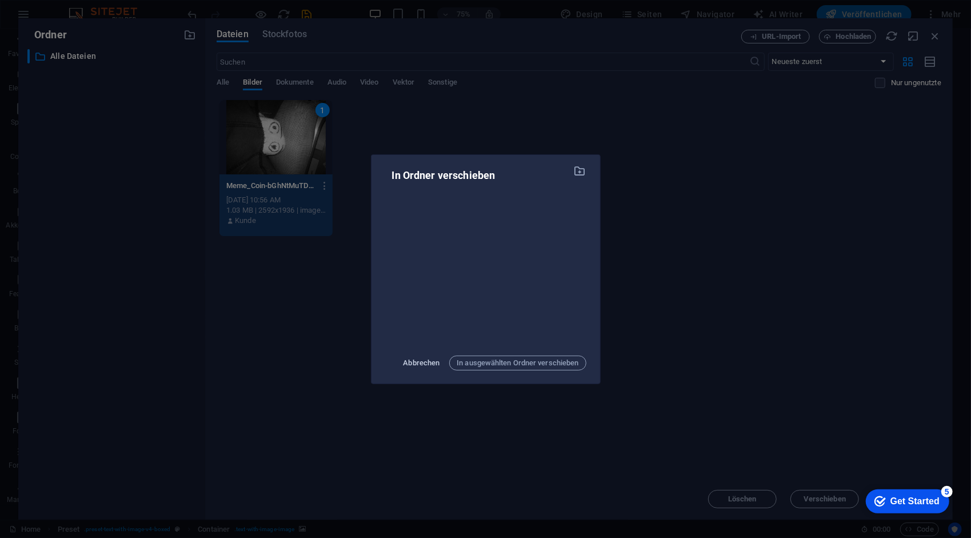
click at [426, 365] on span "Abbrechen" at bounding box center [422, 363] width 37 height 14
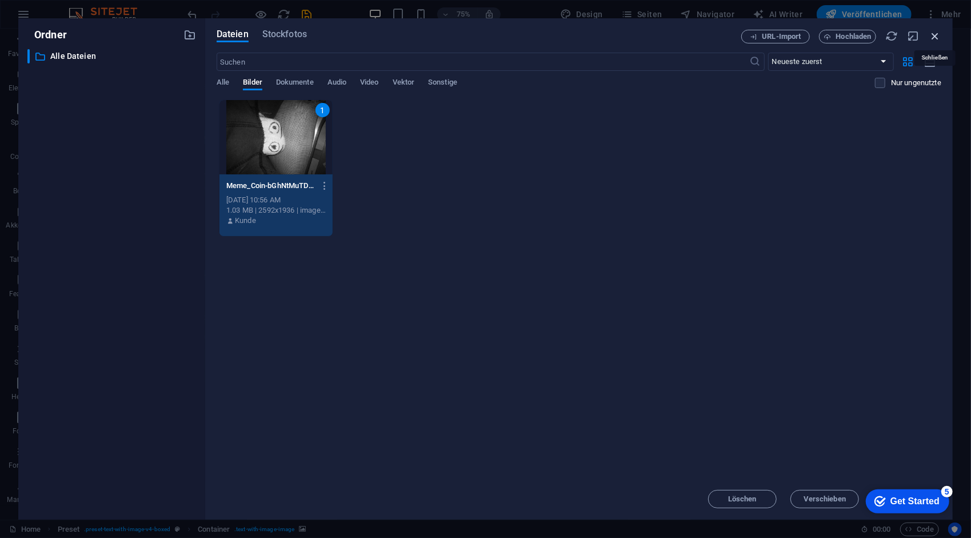
click at [935, 34] on icon "button" at bounding box center [935, 36] width 13 height 13
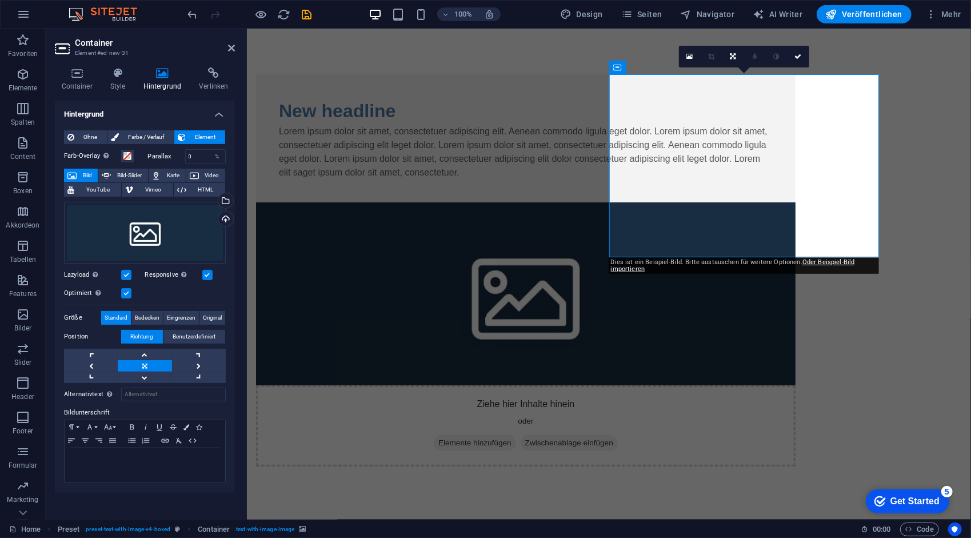
click at [743, 202] on figure at bounding box center [526, 293] width 540 height 183
click at [144, 233] on div "Ziehe Dateien zum Hochladen hierher oder klicke hier, um aus Dateien oder koste…" at bounding box center [145, 233] width 162 height 62
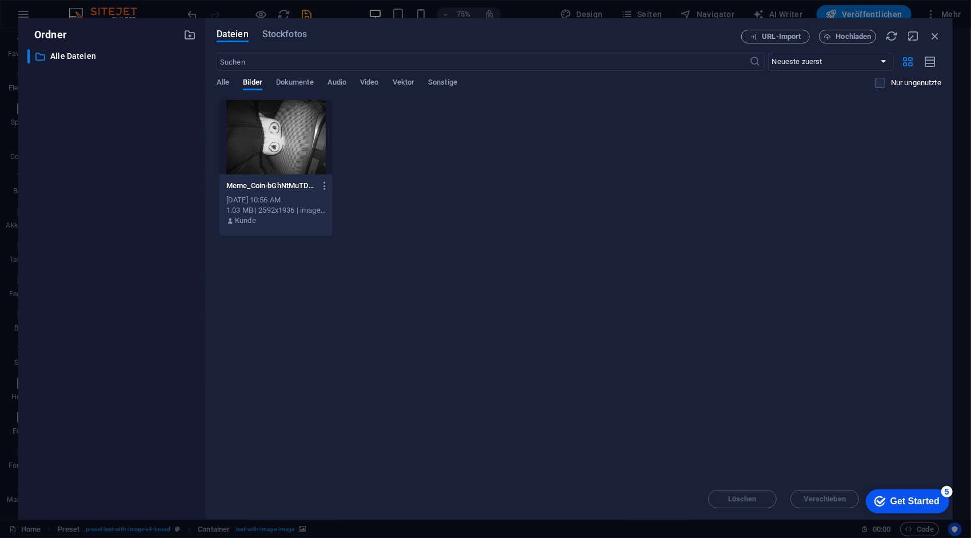
click at [288, 145] on div at bounding box center [276, 137] width 113 height 74
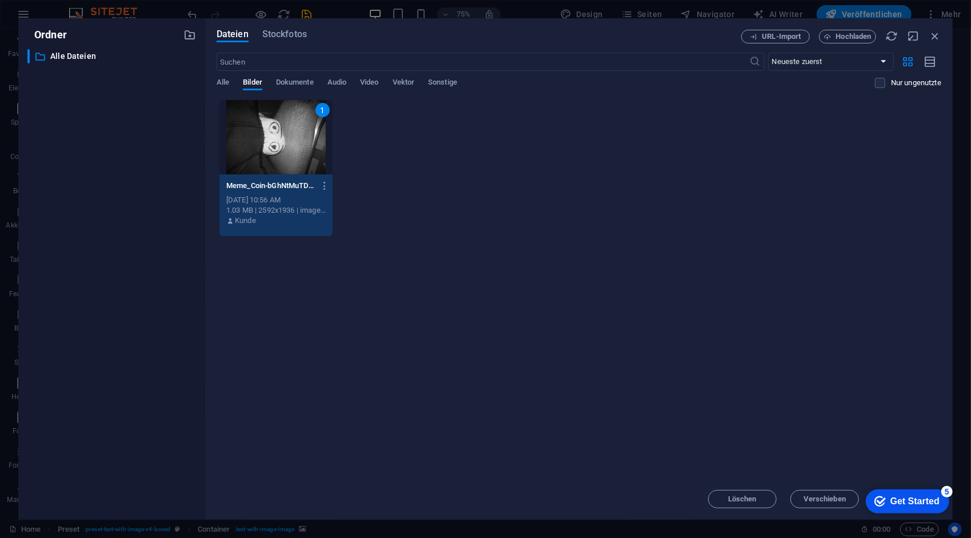
click at [896, 496] on div "Get Started" at bounding box center [914, 501] width 49 height 10
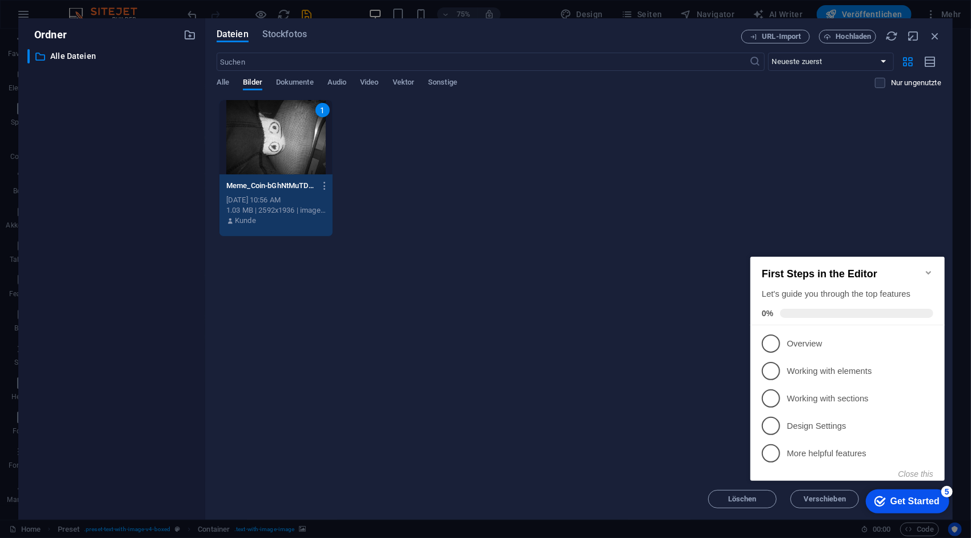
click at [929, 268] on icon "Minimize checklist" at bounding box center [928, 272] width 9 height 9
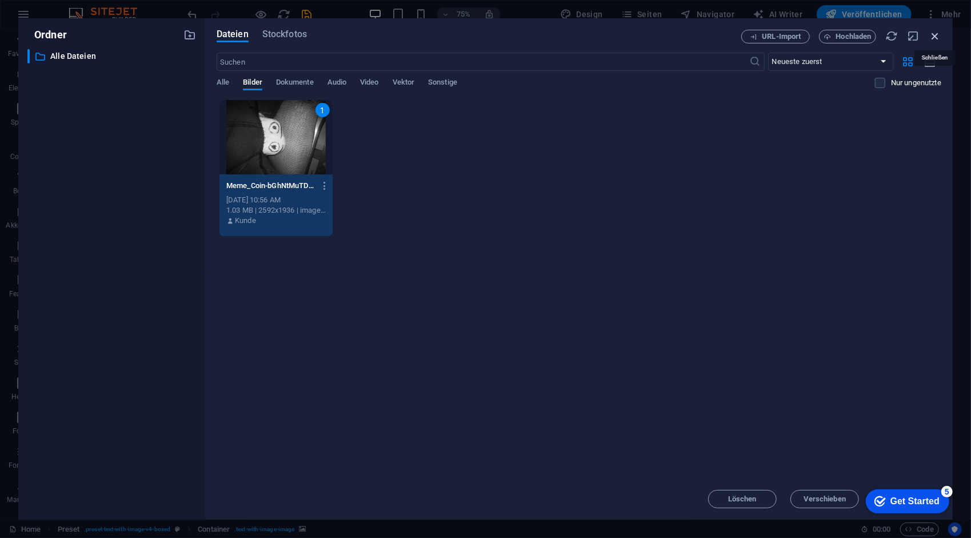
click at [934, 38] on icon "button" at bounding box center [935, 36] width 13 height 13
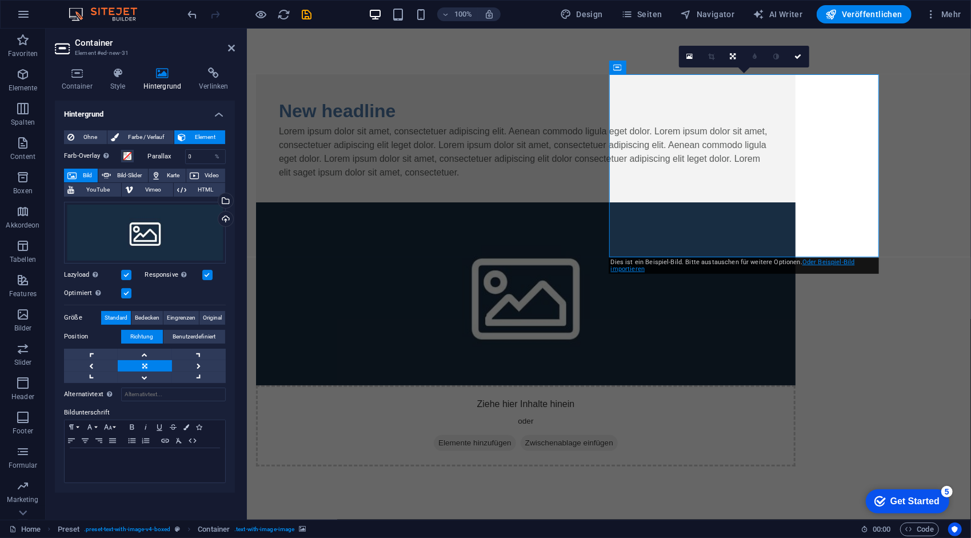
click at [828, 264] on link "Oder Beispiel-Bild importieren" at bounding box center [733, 265] width 244 height 14
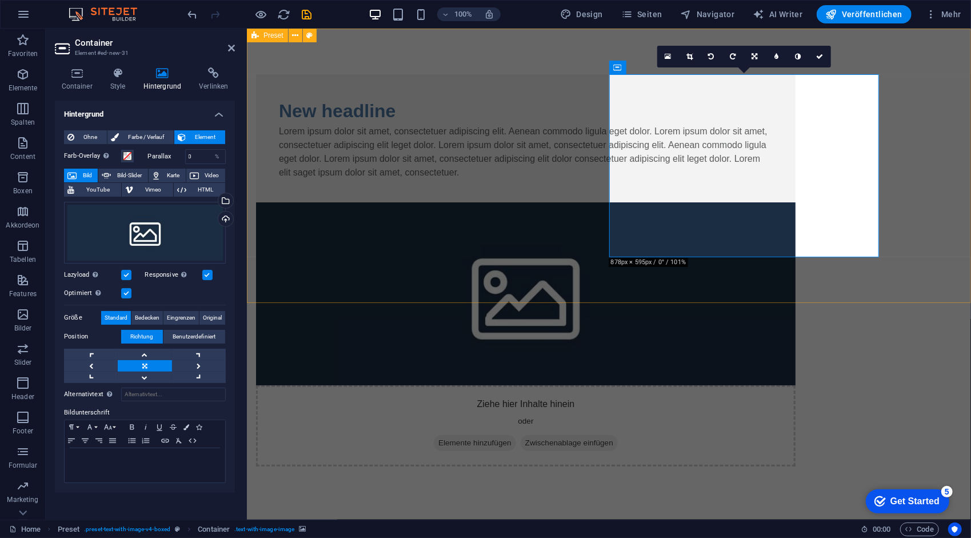
click at [756, 206] on figure at bounding box center [526, 293] width 540 height 183
click at [516, 435] on span "Elemente hinzufügen" at bounding box center [474, 443] width 82 height 16
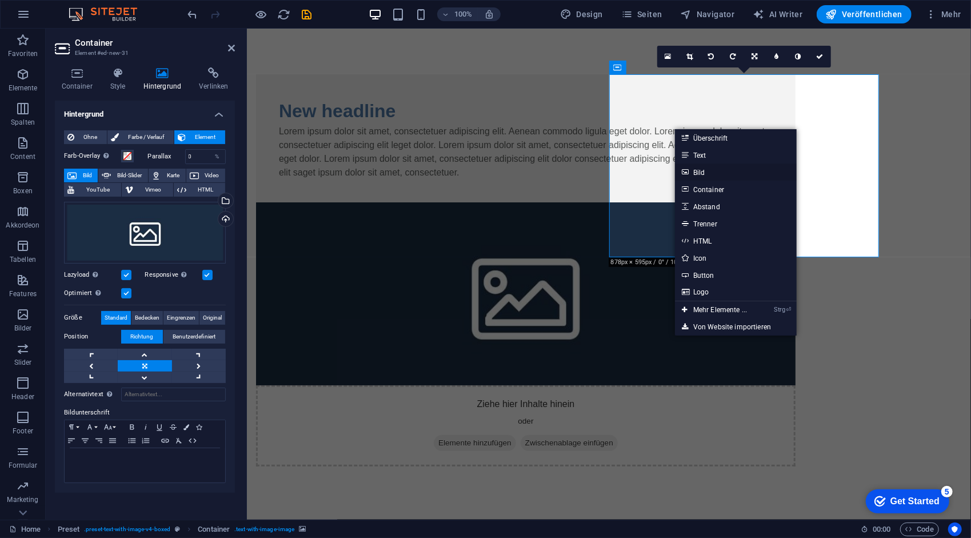
click at [700, 170] on link "Bild" at bounding box center [736, 172] width 122 height 17
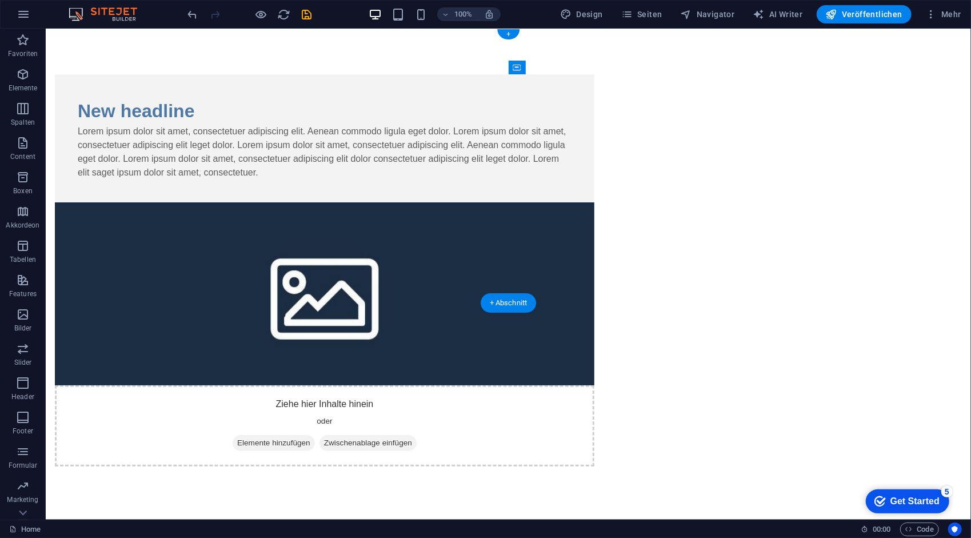
click at [594, 202] on figure at bounding box center [324, 293] width 540 height 183
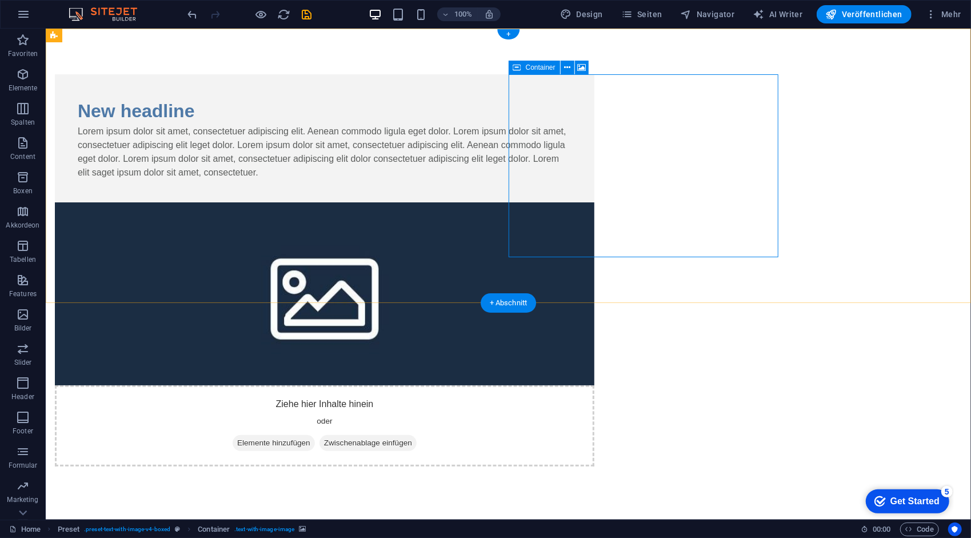
click at [594, 385] on div "Ziehe hier Inhalte hinein oder Elemente hinzufügen Zwischenablage einfügen" at bounding box center [324, 425] width 540 height 81
click at [555, 385] on div "Ziehe hier Inhalte hinein oder Elemente hinzufügen Zwischenablage einfügen" at bounding box center [324, 425] width 540 height 81
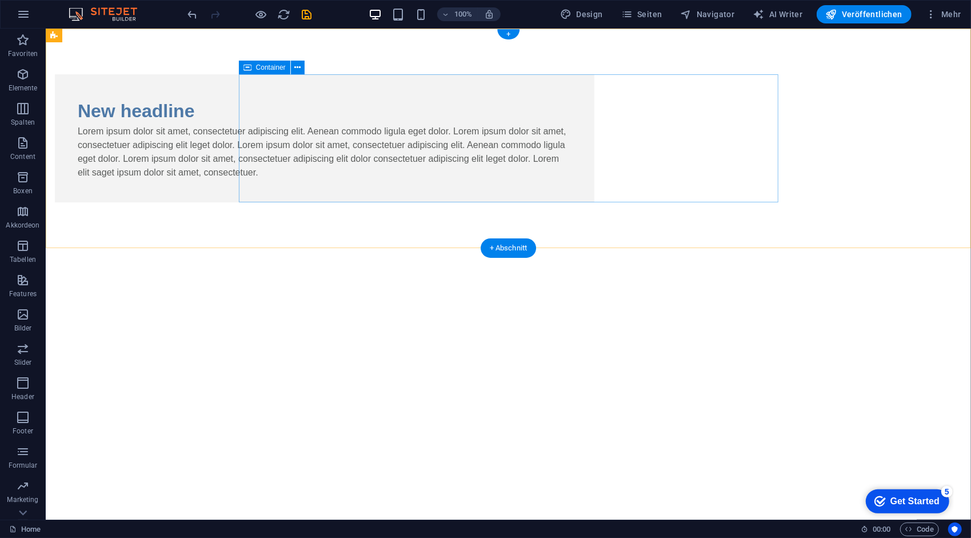
click at [391, 88] on div "New headline Lorem ipsum dolor sit amet, consectetuer adipiscing elit. Aenean c…" at bounding box center [324, 138] width 540 height 128
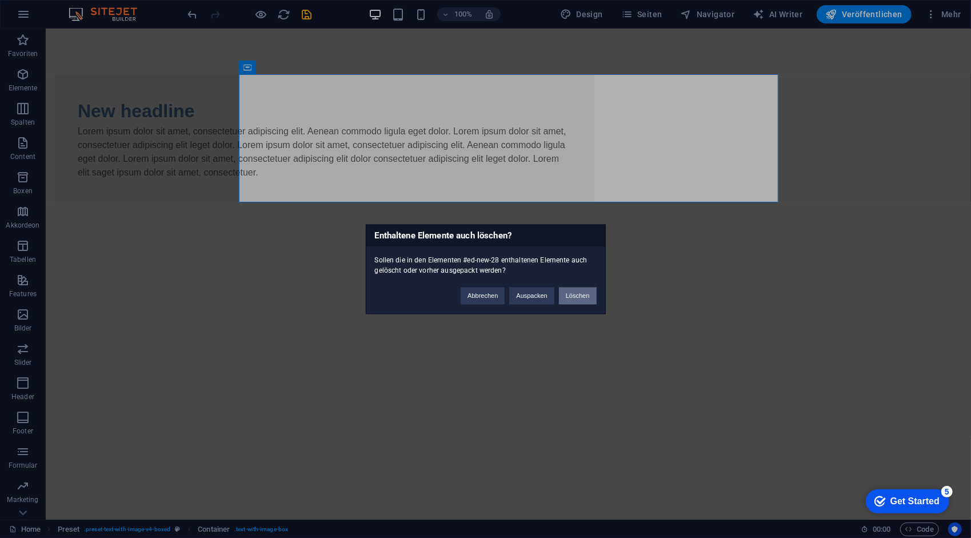
click at [572, 293] on button "Löschen" at bounding box center [578, 295] width 38 height 17
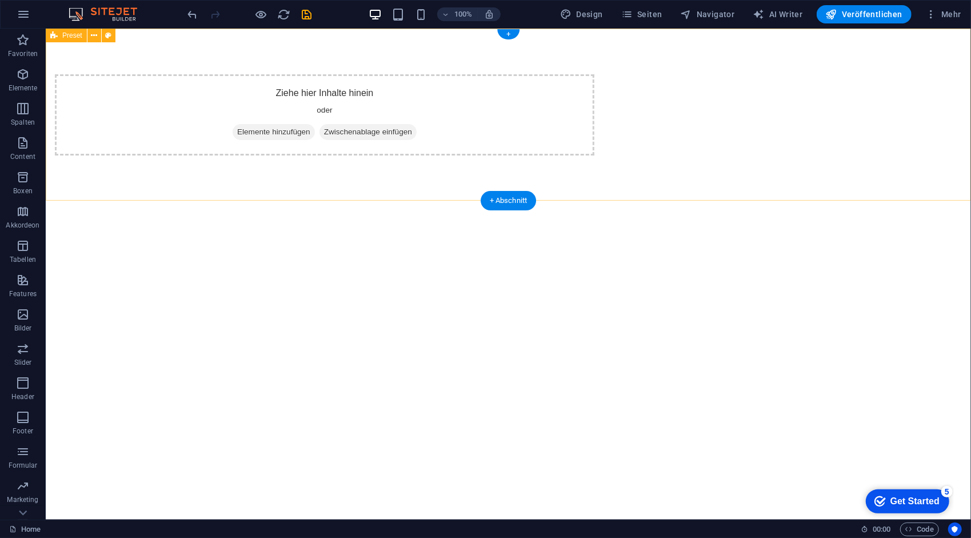
click at [314, 133] on span "Elemente hinzufügen" at bounding box center [273, 132] width 82 height 16
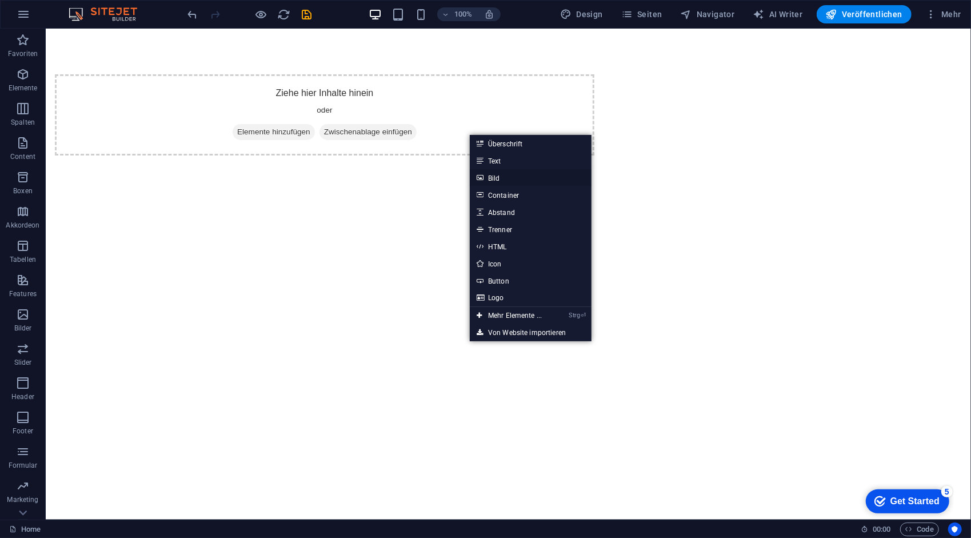
click at [493, 177] on link "Bild" at bounding box center [531, 177] width 122 height 17
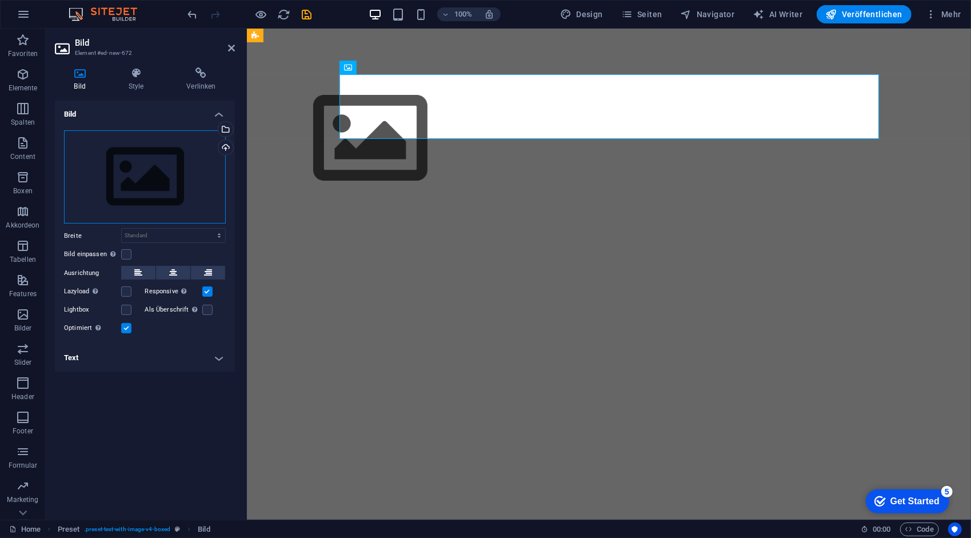
click at [188, 193] on div "Ziehe Dateien zum Hochladen hierher oder klicke hier, um aus Dateien oder koste…" at bounding box center [145, 177] width 162 height 94
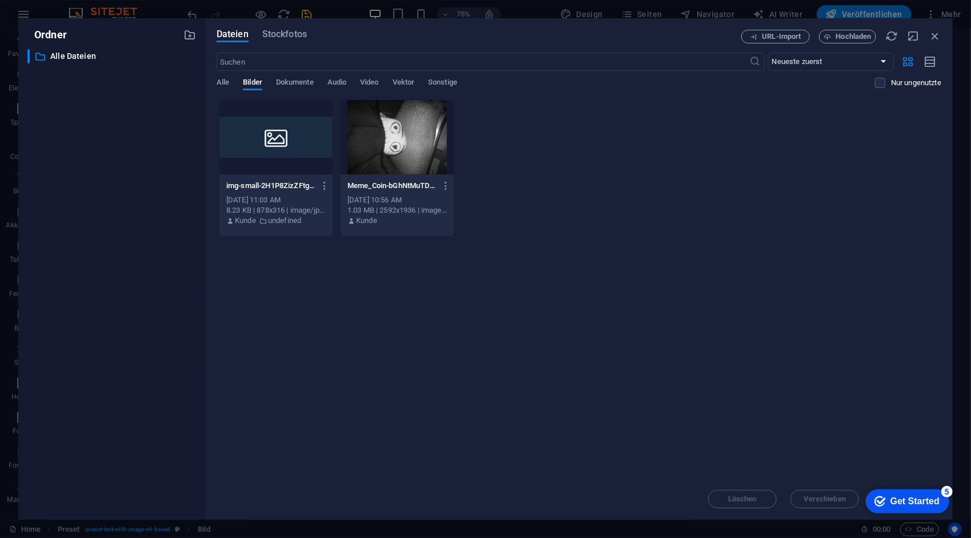
click at [386, 153] on div at bounding box center [397, 137] width 113 height 74
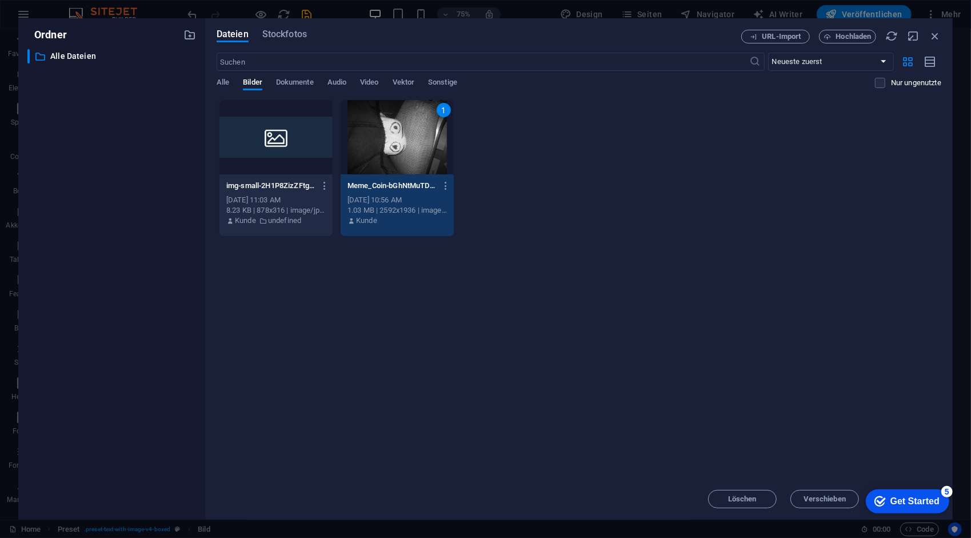
click at [397, 146] on div "1" at bounding box center [397, 137] width 113 height 74
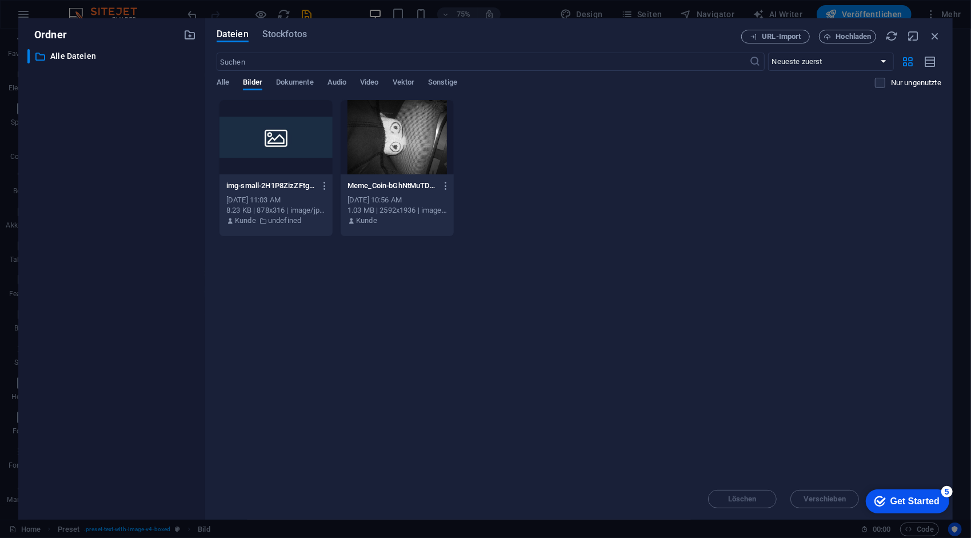
click at [397, 146] on div at bounding box center [397, 137] width 113 height 74
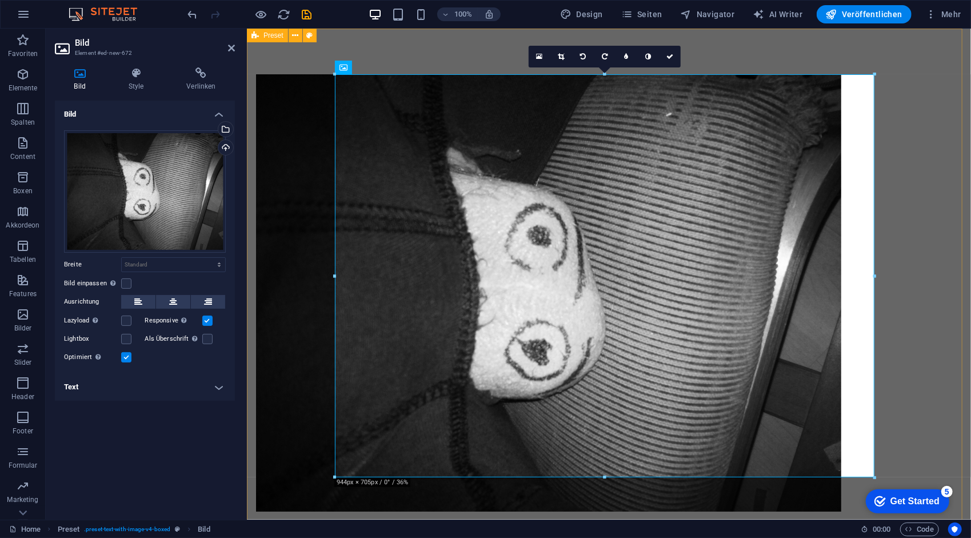
click at [935, 266] on div at bounding box center [608, 292] width 724 height 529
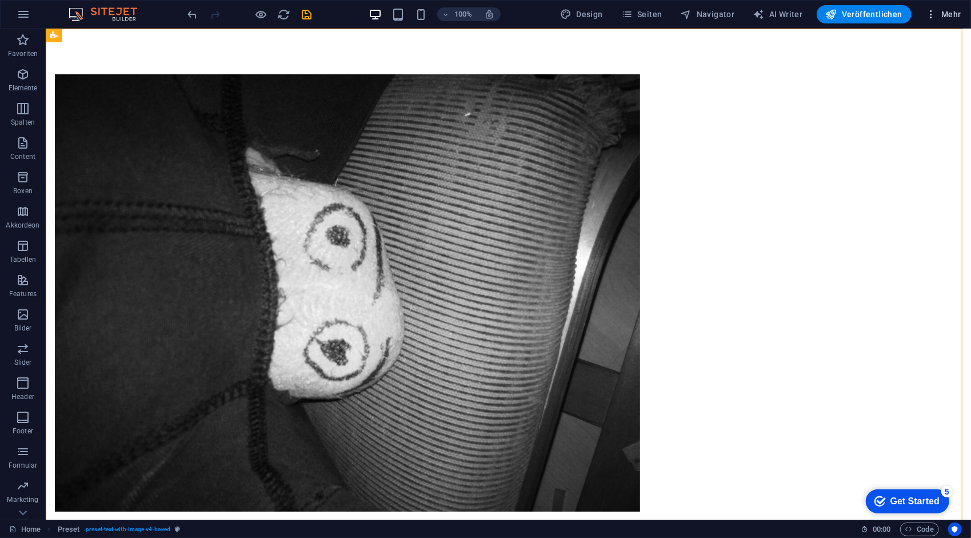
click at [930, 6] on button "Mehr" at bounding box center [943, 14] width 45 height 18
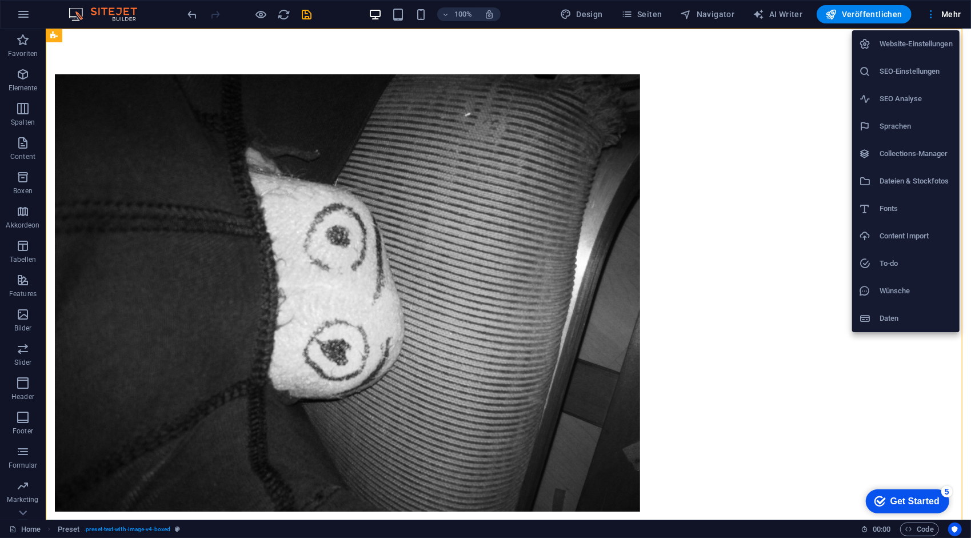
click at [857, 15] on div at bounding box center [485, 269] width 971 height 538
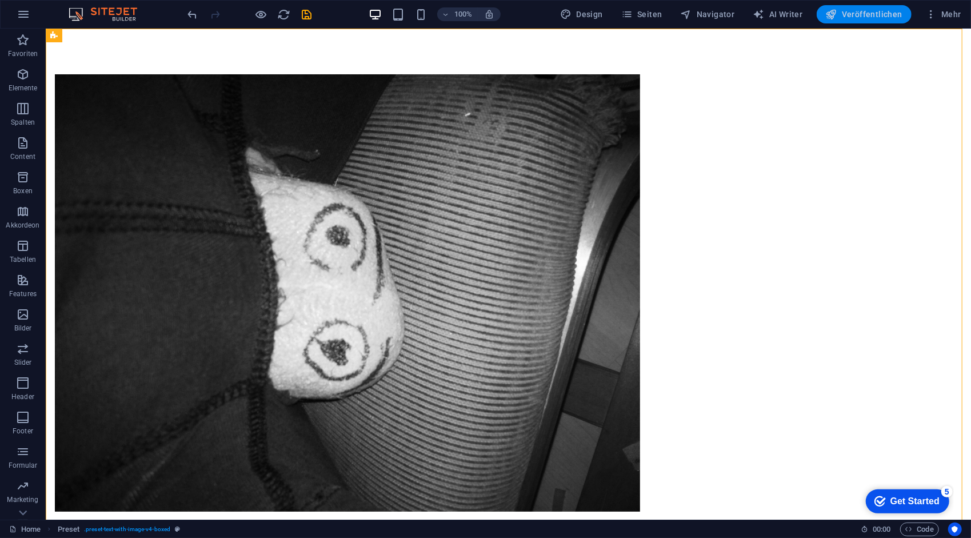
click at [873, 22] on button "Veröffentlichen" at bounding box center [864, 14] width 95 height 18
